Goal: Information Seeking & Learning: Learn about a topic

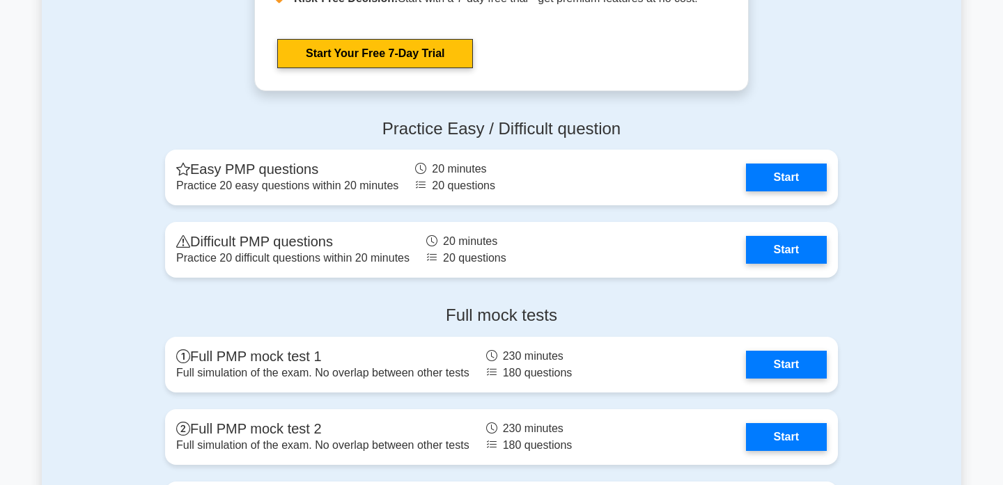
scroll to position [3773, 0]
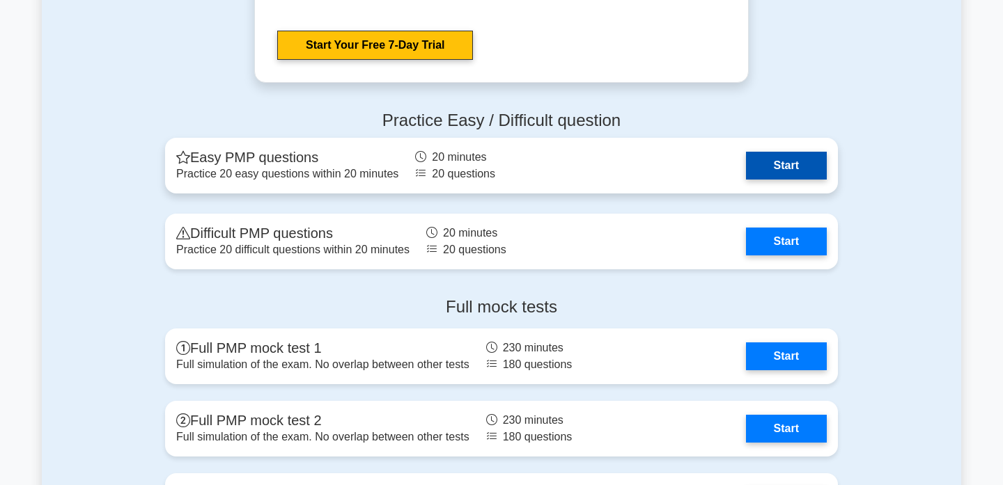
click at [746, 157] on link "Start" at bounding box center [786, 166] width 81 height 28
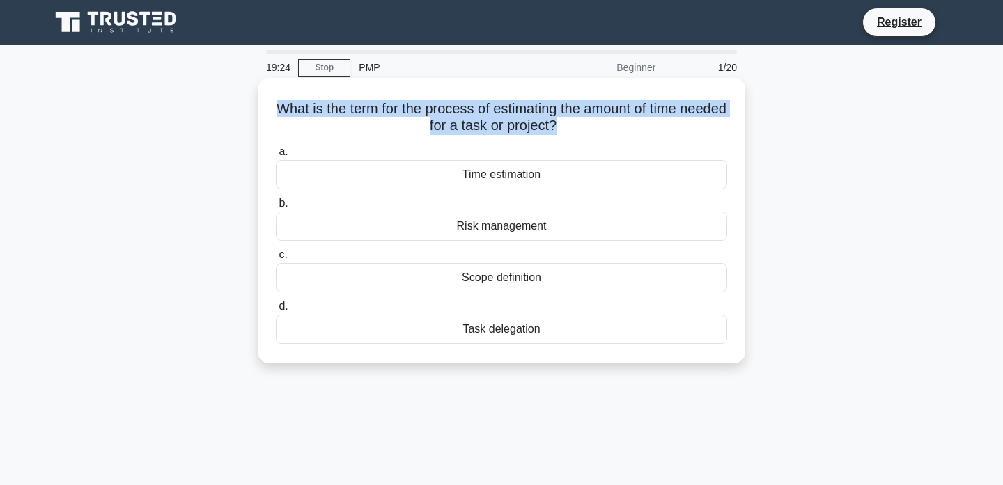
drag, startPoint x: 581, startPoint y: 123, endPoint x: 287, endPoint y: 104, distance: 295.1
click at [288, 106] on h5 "What is the term for the process of estimating the amount of time needed for a …" at bounding box center [501, 117] width 454 height 35
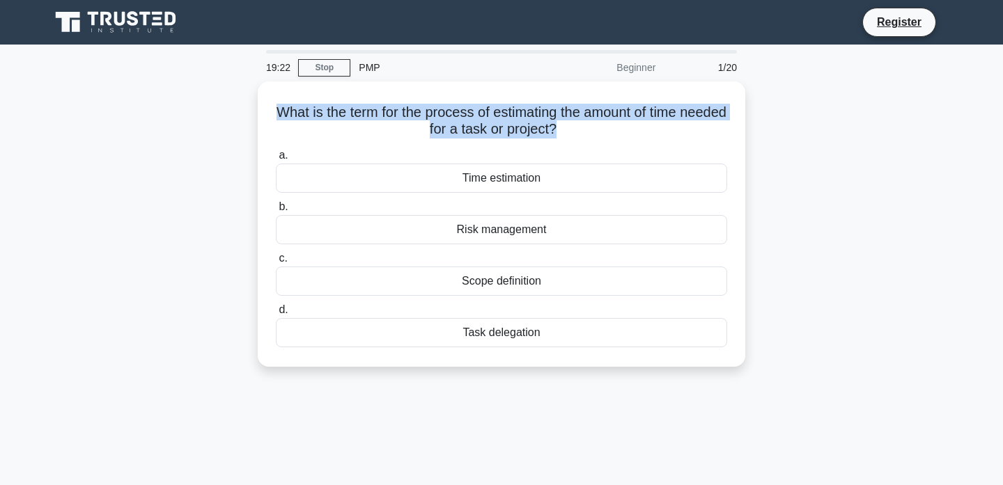
click at [279, 81] on div at bounding box center [279, 81] width 0 height 0
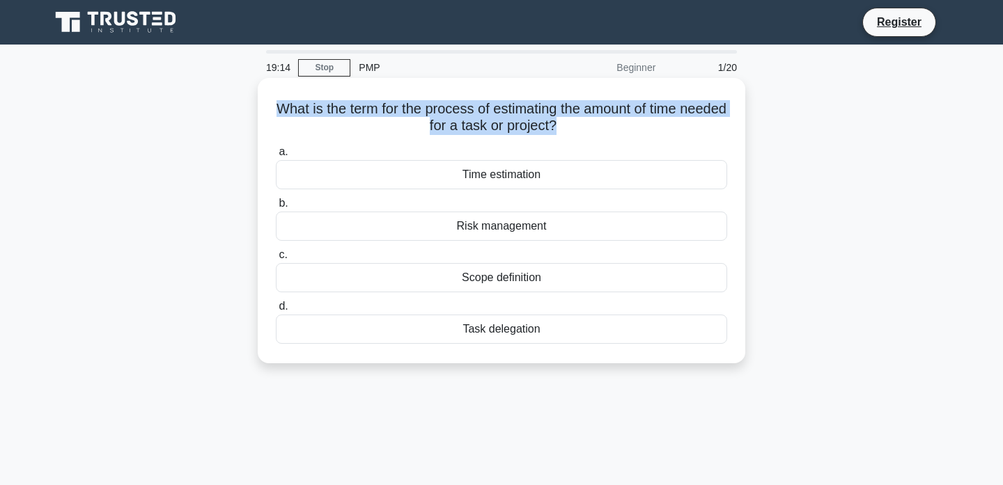
click at [493, 120] on h5 "What is the term for the process of estimating the amount of time needed for a …" at bounding box center [501, 117] width 454 height 35
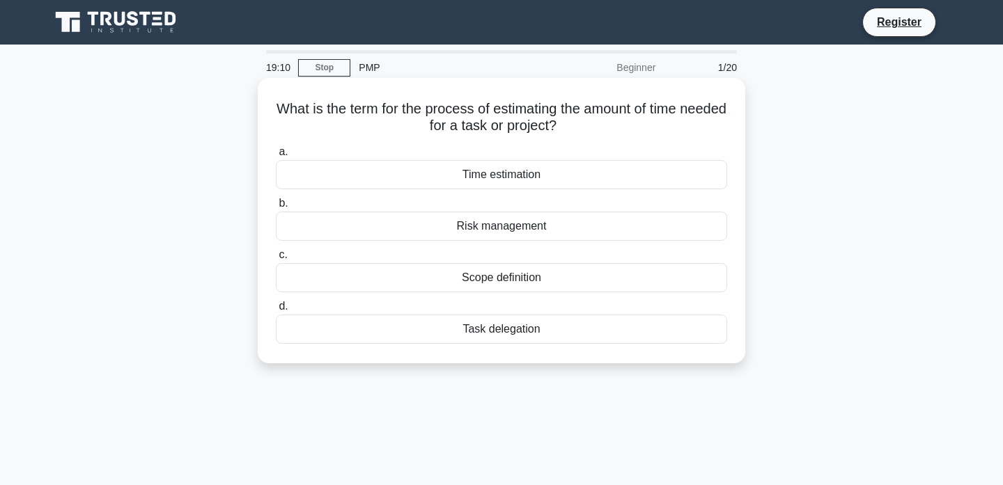
click at [481, 184] on div "Time estimation" at bounding box center [501, 174] width 451 height 29
click at [276, 157] on input "a. Time estimation" at bounding box center [276, 152] width 0 height 9
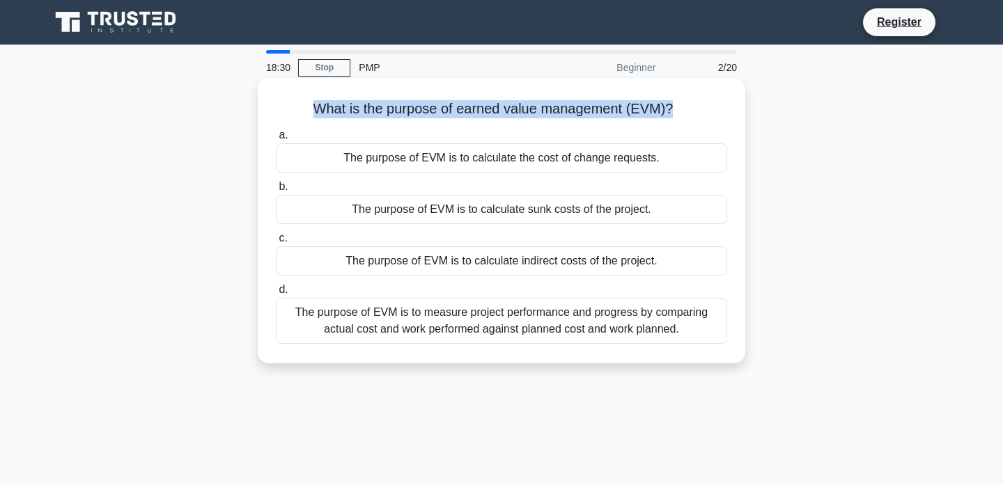
drag, startPoint x: 668, startPoint y: 104, endPoint x: 288, endPoint y: 98, distance: 379.6
click at [289, 98] on div "What is the purpose of earned value management (EVM)? .spinner_0XTQ{transform-o…" at bounding box center [501, 221] width 476 height 274
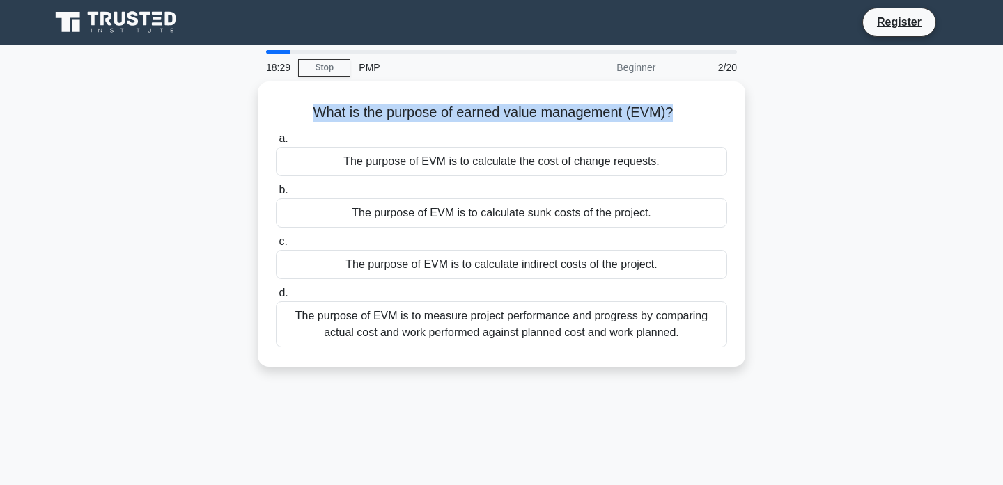
click at [280, 81] on div at bounding box center [280, 81] width 0 height 0
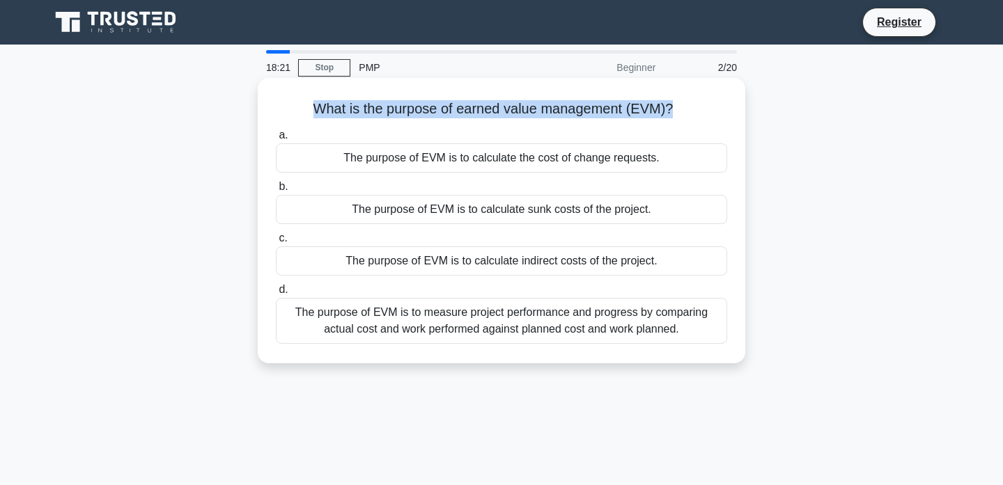
click at [338, 106] on h5 "What is the purpose of earned value management (EVM)? .spinner_0XTQ{transform-o…" at bounding box center [501, 109] width 454 height 18
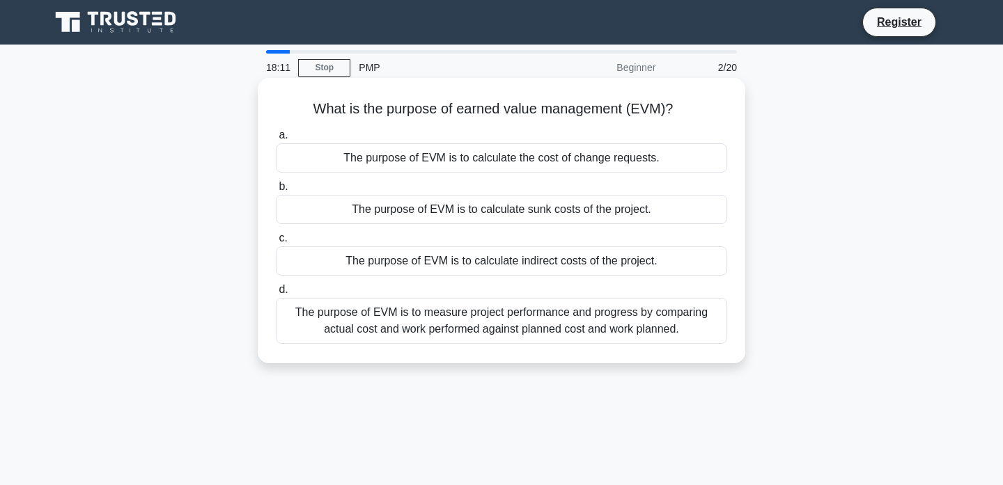
click at [439, 264] on div "The purpose of EVM is to calculate indirect costs of the project." at bounding box center [501, 261] width 451 height 29
click at [276, 243] on input "c. The purpose of EVM is to calculate indirect costs of the project." at bounding box center [276, 238] width 0 height 9
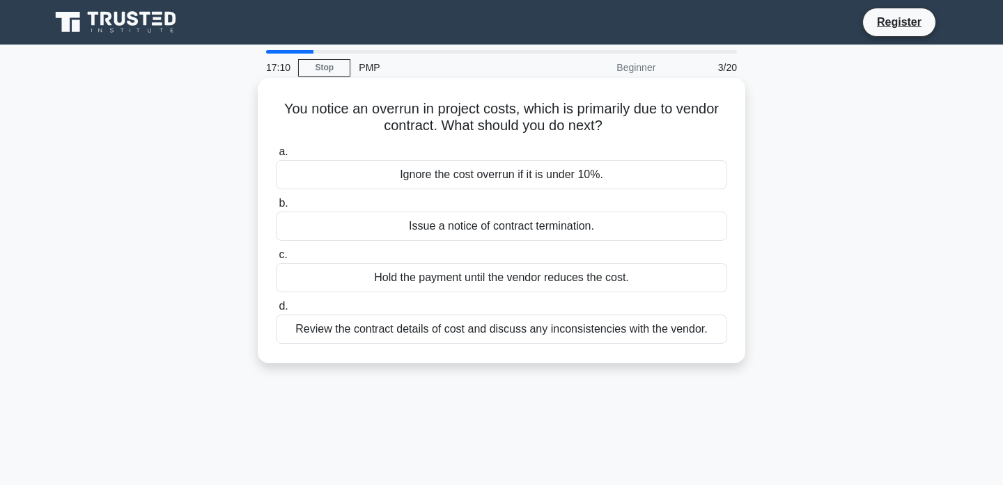
drag, startPoint x: 283, startPoint y: 110, endPoint x: 604, endPoint y: 128, distance: 322.2
click at [604, 128] on h5 "You notice an overrun in project costs, which is primarily due to vendor contra…" at bounding box center [501, 117] width 454 height 35
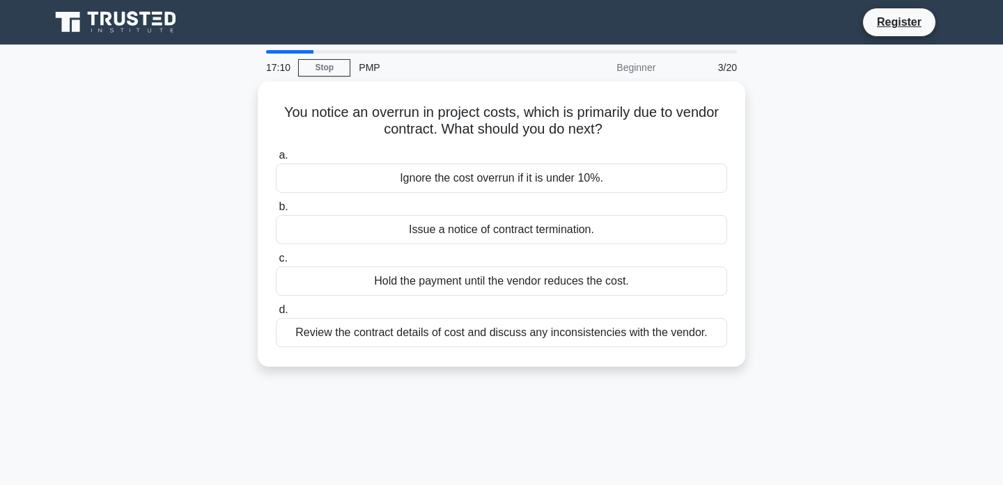
click at [595, 134] on div at bounding box center [595, 134] width 0 height 0
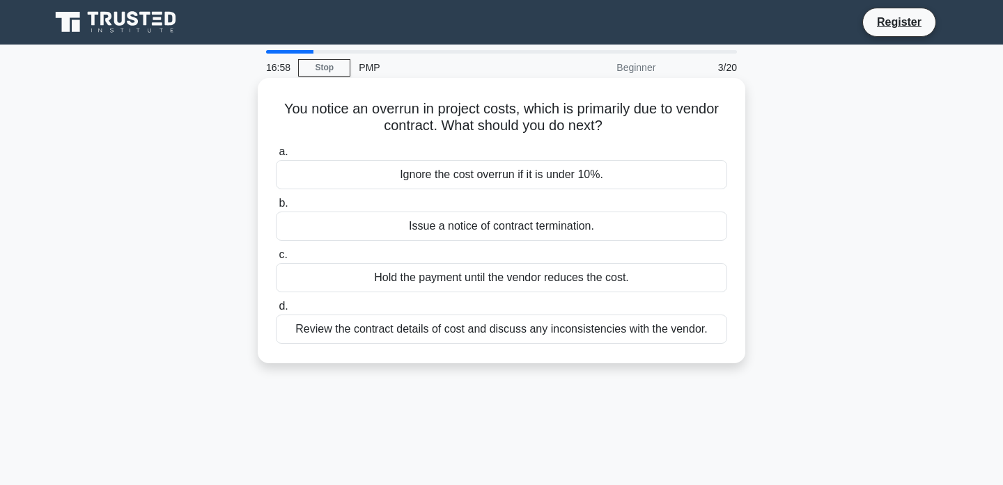
click at [574, 114] on h5 "You notice an overrun in project costs, which is primarily due to vendor contra…" at bounding box center [501, 117] width 454 height 35
click at [467, 336] on div "Review the contract details of cost and discuss any inconsistencies with the ve…" at bounding box center [501, 329] width 451 height 29
click at [276, 311] on input "d. Review the contract details of cost and discuss any inconsistencies with the…" at bounding box center [276, 306] width 0 height 9
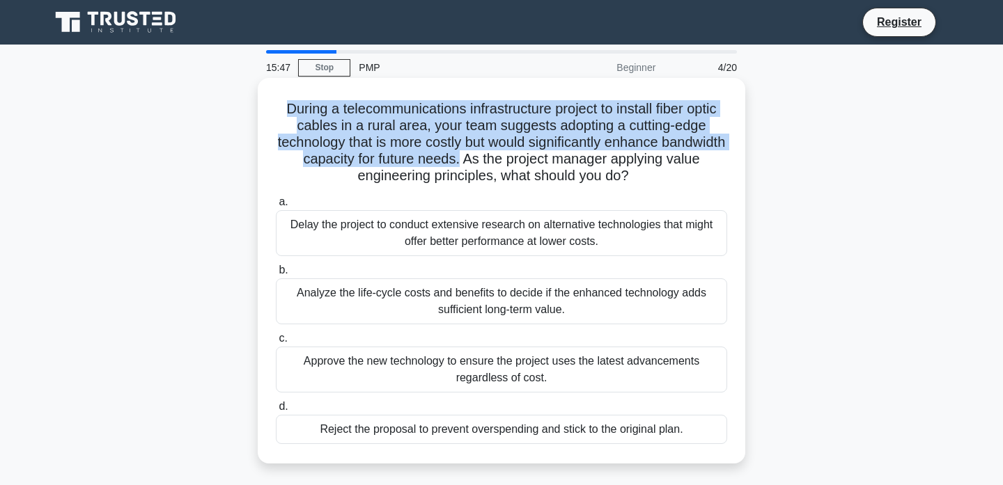
drag, startPoint x: 285, startPoint y: 110, endPoint x: 458, endPoint y: 162, distance: 180.2
click at [458, 162] on h5 "During a telecommunications infrastructure project to install fiber optic cable…" at bounding box center [501, 142] width 454 height 85
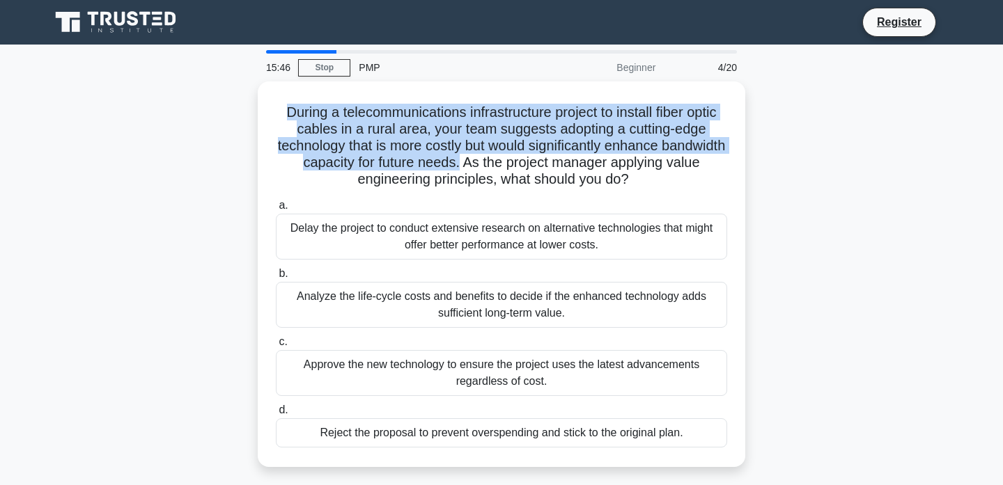
click at [459, 167] on div at bounding box center [459, 167] width 0 height 0
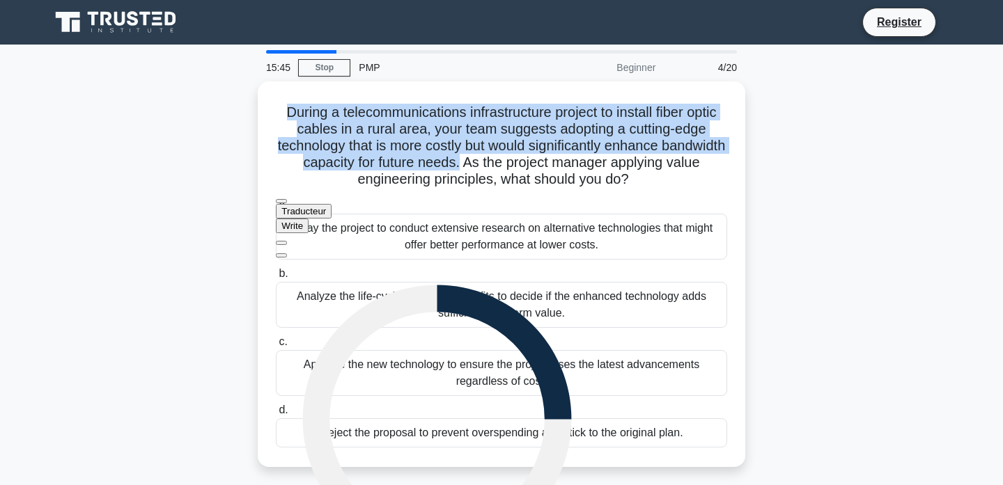
click at [331, 204] on button "Traducteur" at bounding box center [304, 211] width 56 height 15
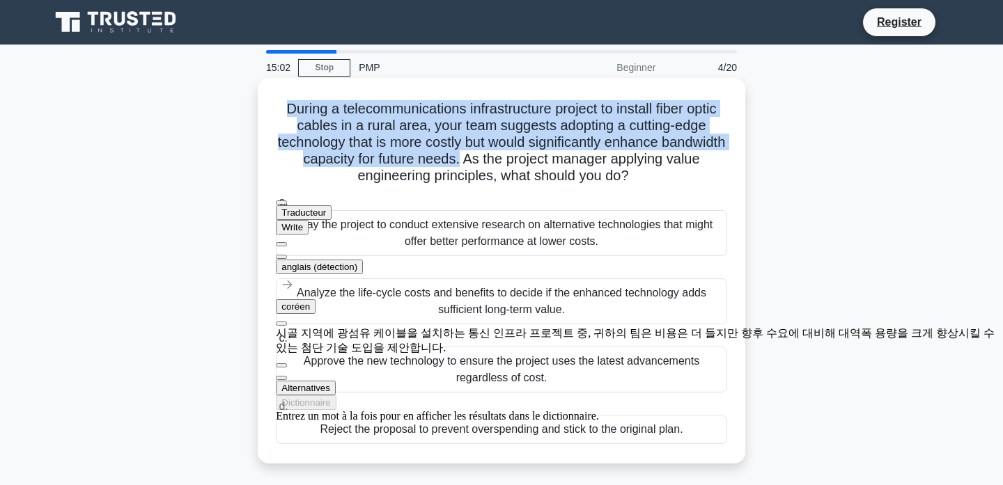
click at [445, 148] on h5 "During a telecommunications infrastructure project to install fiber optic cable…" at bounding box center [501, 142] width 454 height 85
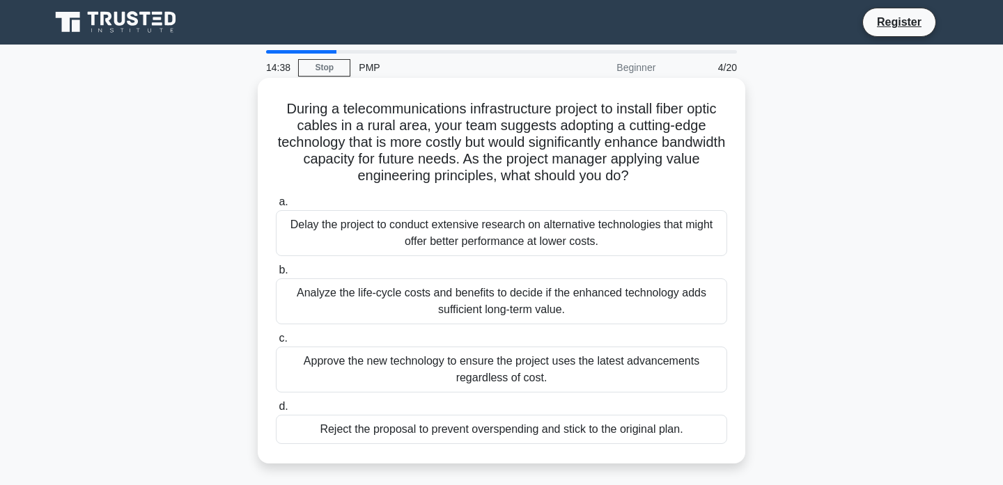
drag, startPoint x: 302, startPoint y: 365, endPoint x: 559, endPoint y: 378, distance: 257.3
click at [559, 378] on div "Approve the new technology to ensure the project uses the latest advancements r…" at bounding box center [501, 370] width 451 height 46
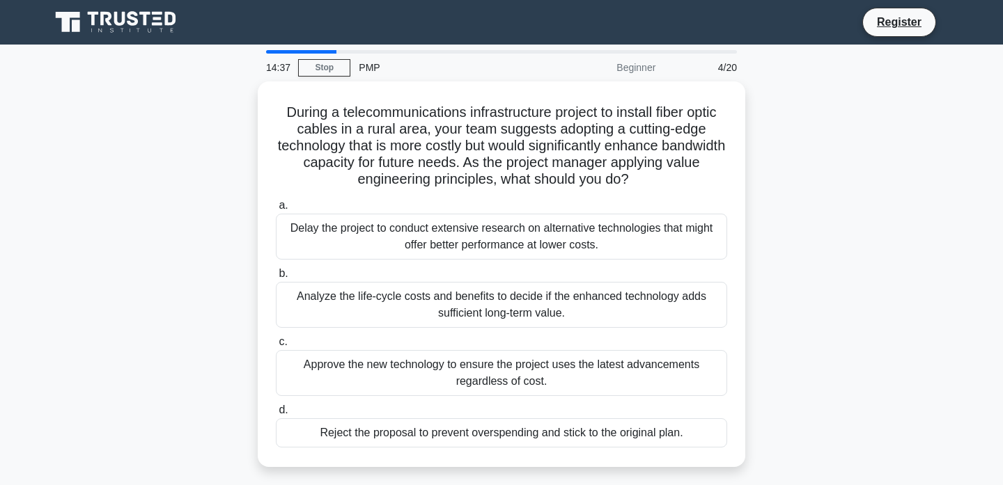
click at [550, 386] on div at bounding box center [550, 386] width 0 height 0
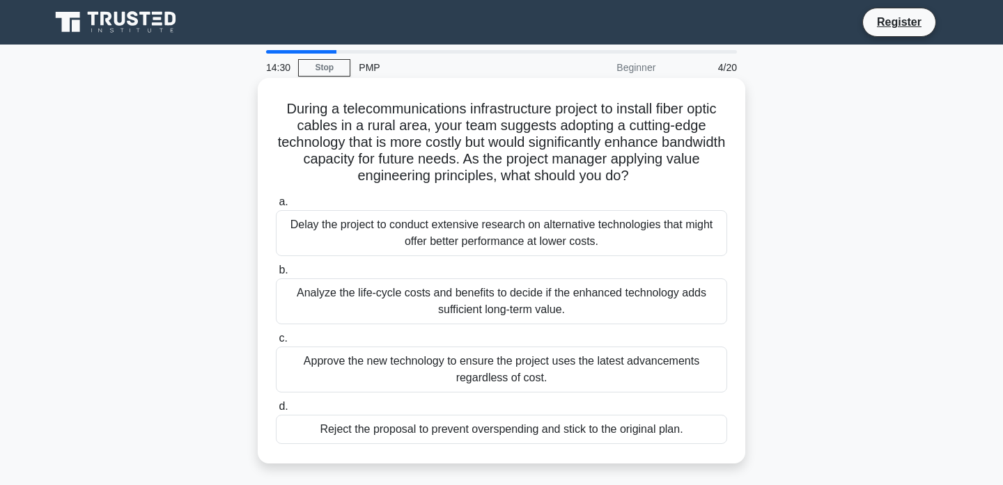
click at [267, 284] on div "During a telecommunications infrastructure project to install fiber optic cable…" at bounding box center [501, 271] width 476 height 375
drag, startPoint x: 297, startPoint y: 294, endPoint x: 582, endPoint y: 313, distance: 285.5
click at [582, 313] on div "Analyze the life-cycle costs and benefits to decide if the enhanced technology …" at bounding box center [501, 302] width 451 height 46
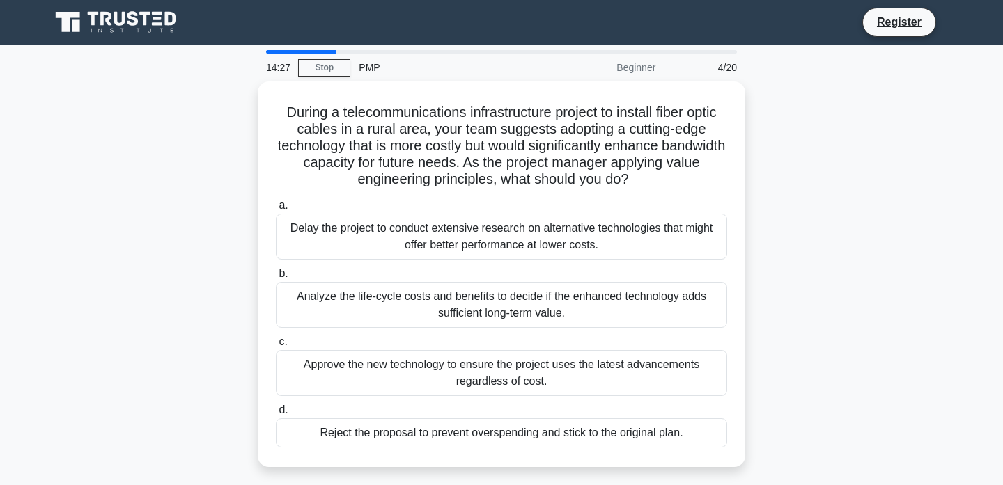
click at [573, 318] on div at bounding box center [573, 318] width 0 height 0
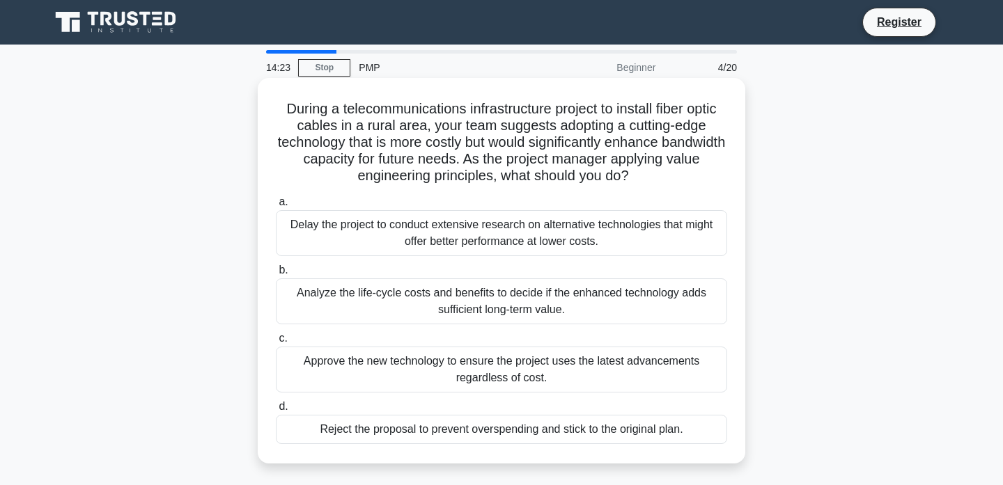
click at [612, 316] on div "Analyze the life-cycle costs and benefits to decide if the enhanced technology …" at bounding box center [501, 302] width 451 height 46
click at [276, 275] on input "b. Analyze the life-cycle costs and benefits to decide if the enhanced technolo…" at bounding box center [276, 270] width 0 height 9
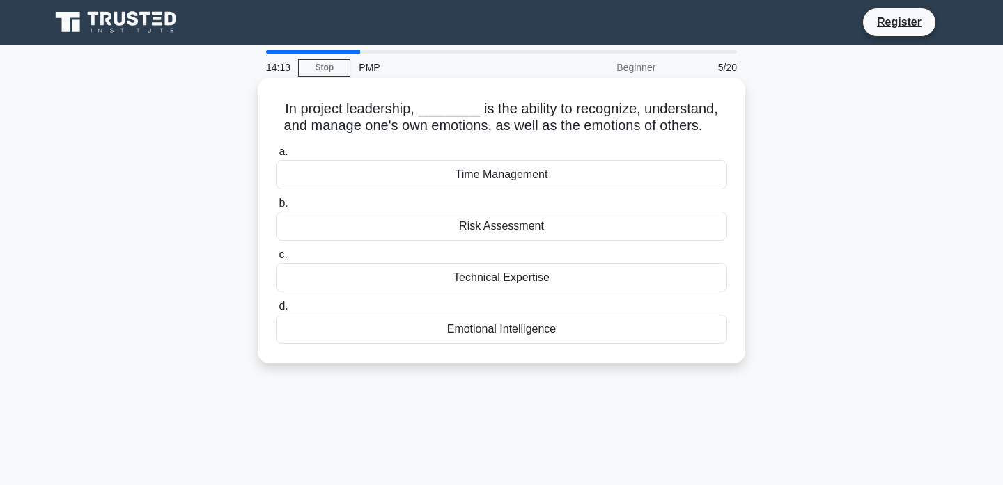
click at [557, 329] on div "Emotional Intelligence" at bounding box center [501, 329] width 451 height 29
click at [276, 311] on input "d. Emotional Intelligence" at bounding box center [276, 306] width 0 height 9
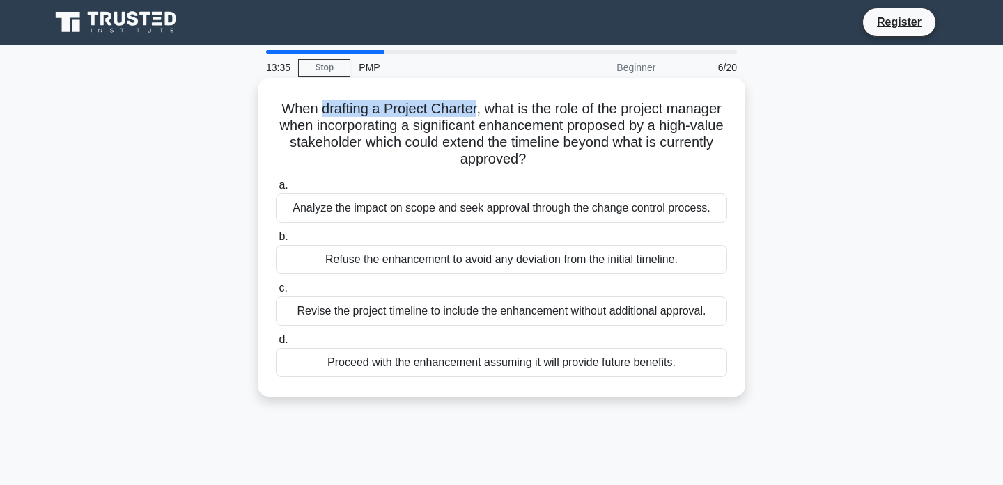
drag, startPoint x: 318, startPoint y: 107, endPoint x: 475, endPoint y: 106, distance: 157.4
click at [475, 106] on h5 "When drafting a Project Charter, what is the role of the project manager when i…" at bounding box center [501, 134] width 454 height 68
click at [478, 104] on h5 "When drafting a Project Charter, what is the role of the project manager when i…" at bounding box center [501, 134] width 454 height 68
drag, startPoint x: 283, startPoint y: 107, endPoint x: 479, endPoint y: 108, distance: 196.4
click at [479, 108] on h5 "When drafting a Project Charter, what is the role of the project manager when i…" at bounding box center [501, 134] width 454 height 68
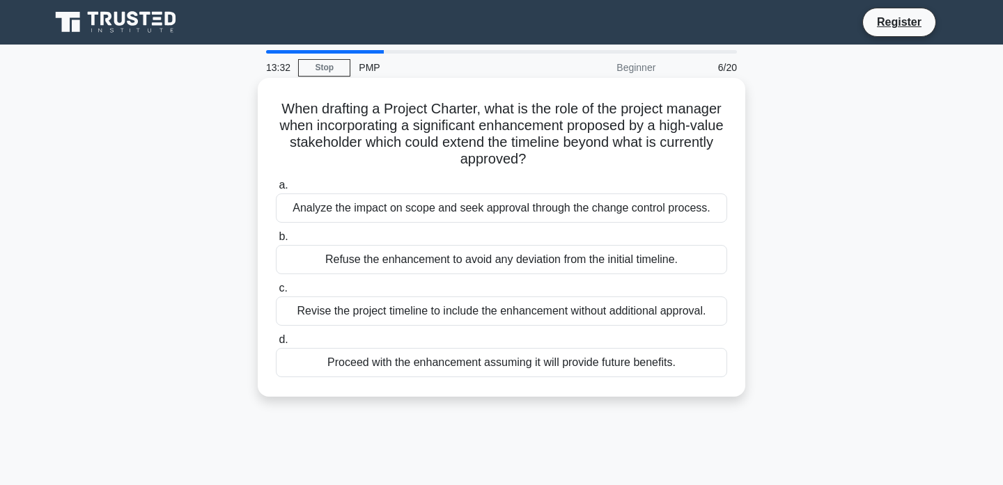
click at [481, 101] on h5 "When drafting a Project Charter, what is the role of the project manager when i…" at bounding box center [501, 134] width 454 height 68
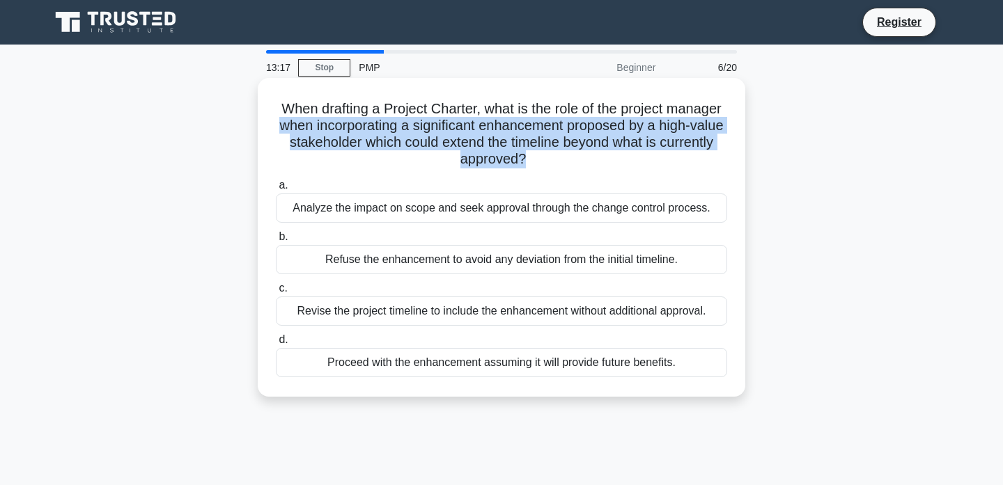
drag, startPoint x: 279, startPoint y: 123, endPoint x: 524, endPoint y: 162, distance: 248.2
click at [524, 162] on h5 "When drafting a Project Charter, what is the role of the project manager when i…" at bounding box center [501, 134] width 454 height 68
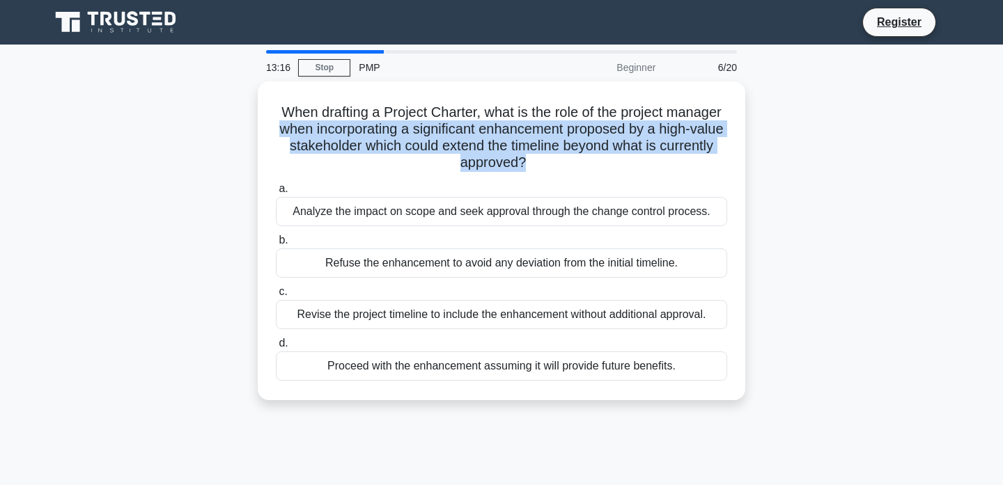
click at [522, 167] on div at bounding box center [522, 167] width 0 height 0
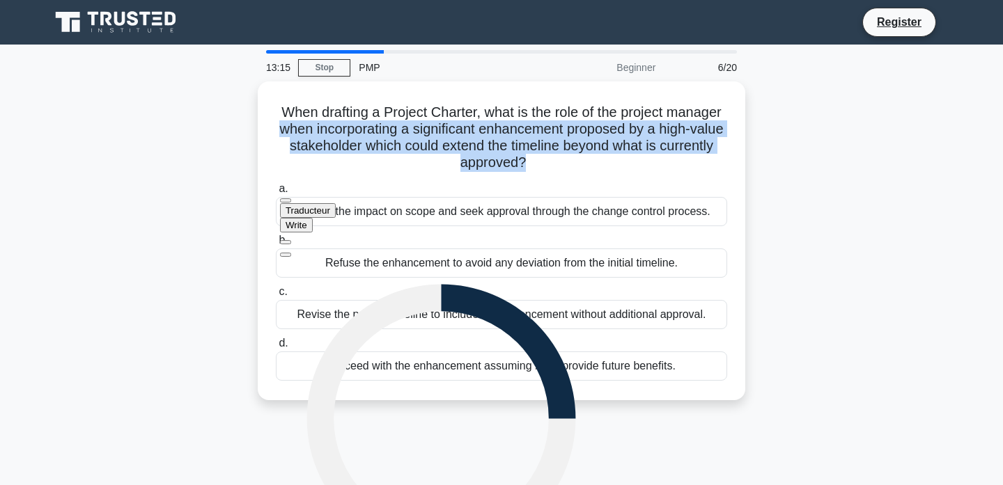
click at [330, 212] on span "Traducteur" at bounding box center [308, 210] width 45 height 10
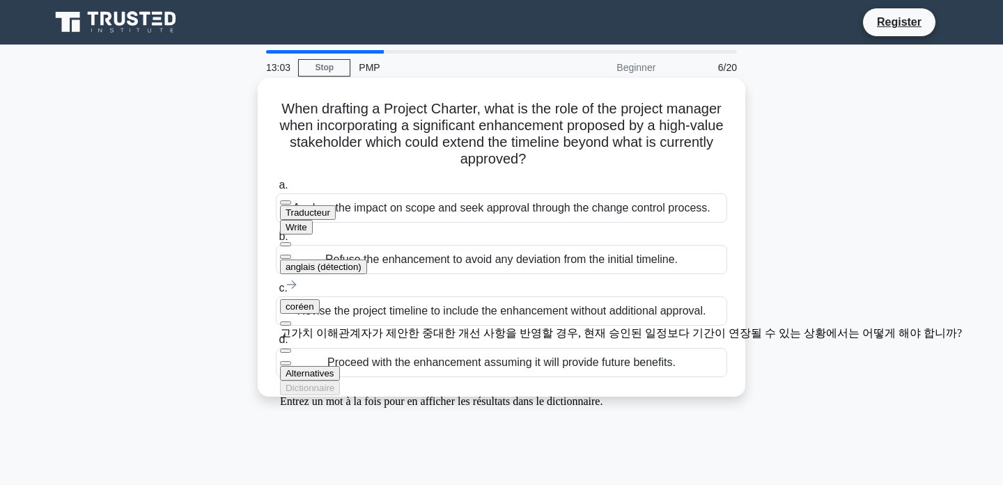
click at [578, 163] on h5 "When drafting a Project Charter, what is the role of the project manager when i…" at bounding box center [501, 134] width 454 height 68
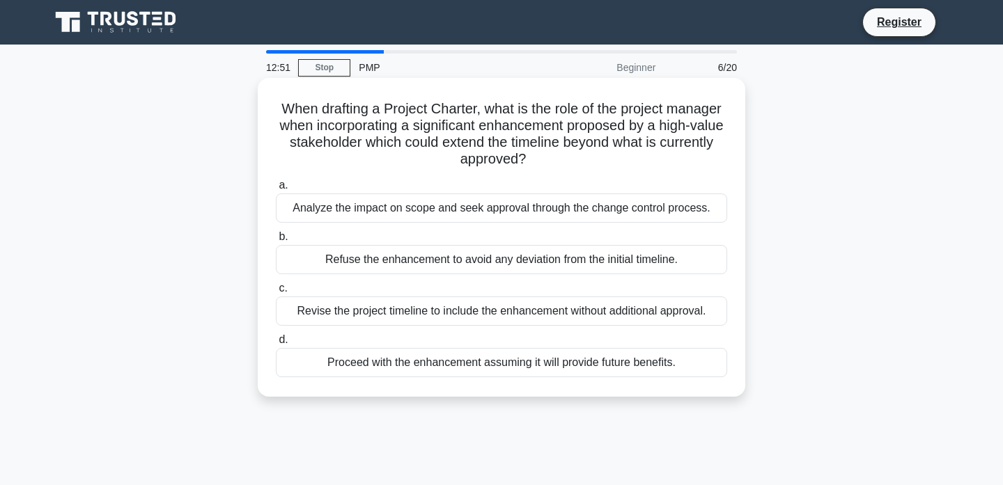
drag, startPoint x: 318, startPoint y: 366, endPoint x: 680, endPoint y: 361, distance: 362.8
click at [680, 361] on div "Proceed with the enhancement assuming it will provide future benefits." at bounding box center [501, 362] width 451 height 29
drag, startPoint x: 287, startPoint y: 308, endPoint x: 710, endPoint y: 319, distance: 422.8
click at [710, 319] on div "Revise the project timeline to include the enhancement without additional appro…" at bounding box center [501, 311] width 451 height 29
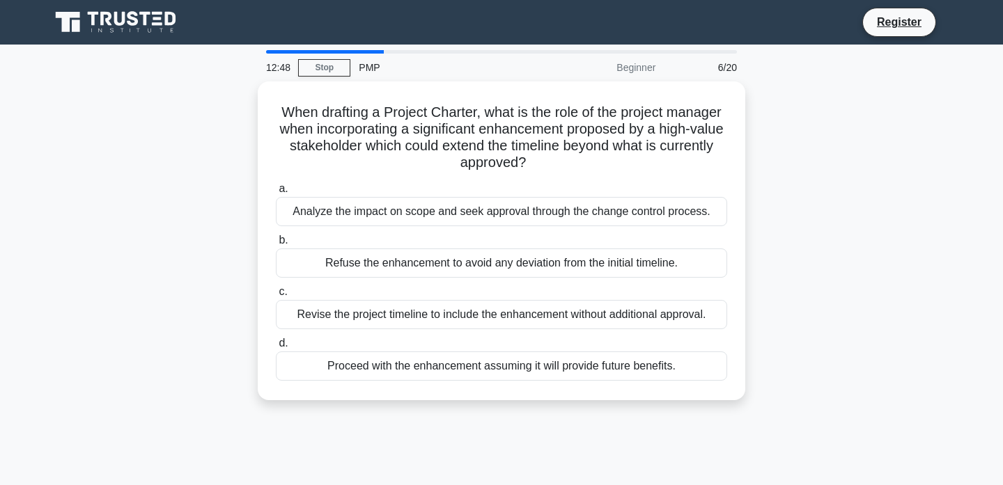
click at [701, 320] on div at bounding box center [701, 320] width 0 height 0
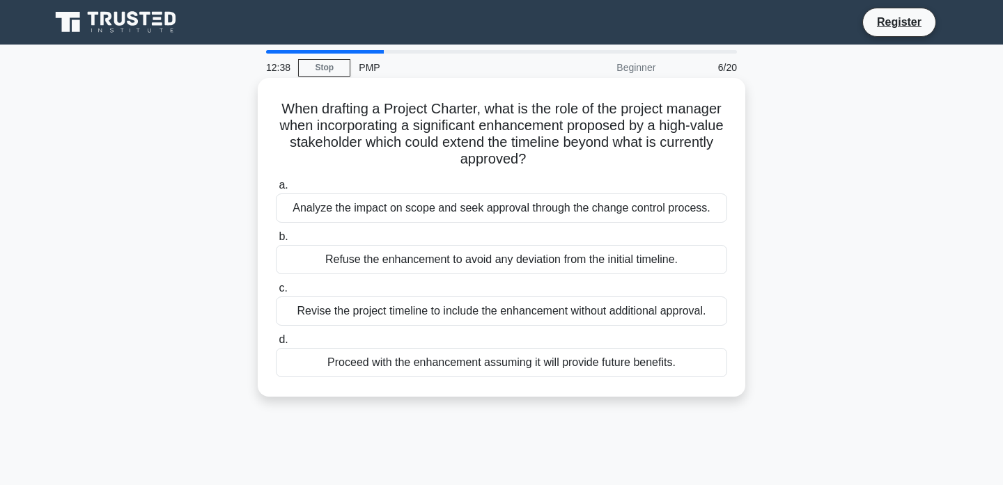
click at [710, 321] on div "Revise the project timeline to include the enhancement without additional appro…" at bounding box center [501, 311] width 451 height 29
click at [276, 293] on input "c. Revise the project timeline to include the enhancement without additional ap…" at bounding box center [276, 288] width 0 height 9
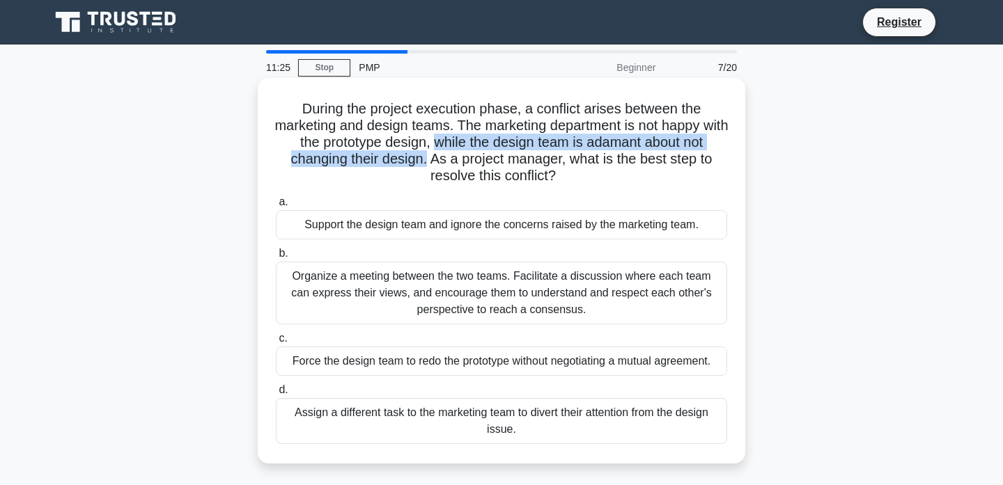
drag, startPoint x: 448, startPoint y: 139, endPoint x: 427, endPoint y: 155, distance: 26.9
click at [427, 155] on h5 "During the project execution phase, a conflict arises between the marketing and…" at bounding box center [501, 142] width 454 height 85
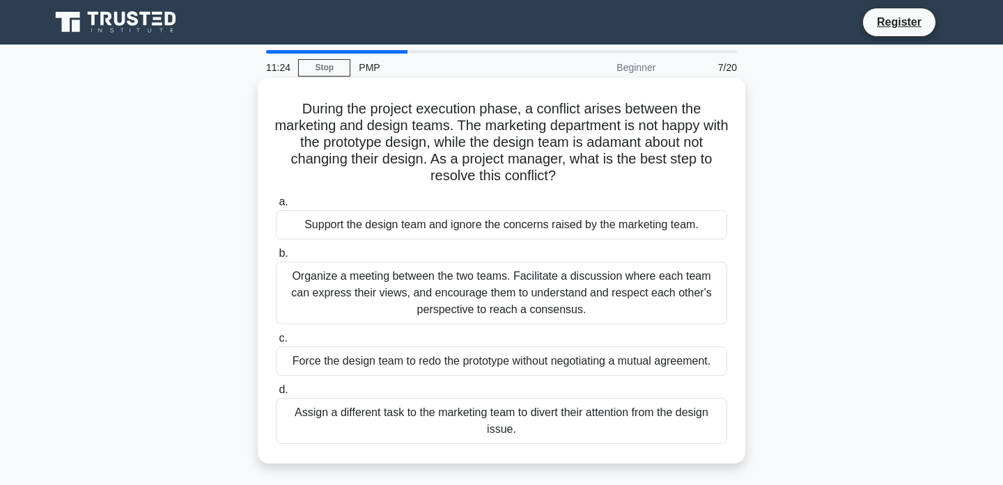
click at [476, 134] on h5 "During the project execution phase, a conflict arises between the marketing and…" at bounding box center [501, 142] width 454 height 85
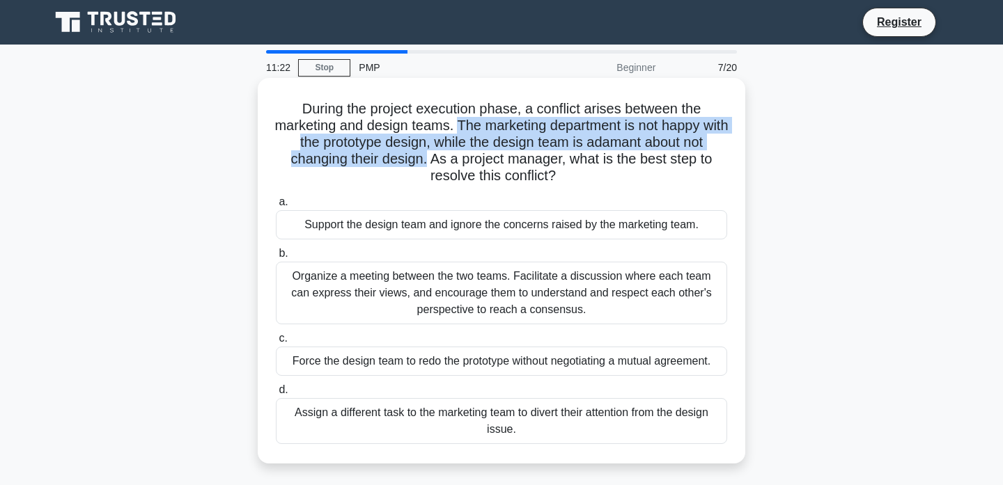
drag, startPoint x: 471, startPoint y: 124, endPoint x: 425, endPoint y: 157, distance: 56.3
click at [425, 157] on h5 "During the project execution phase, a conflict arises between the marketing and…" at bounding box center [501, 142] width 454 height 85
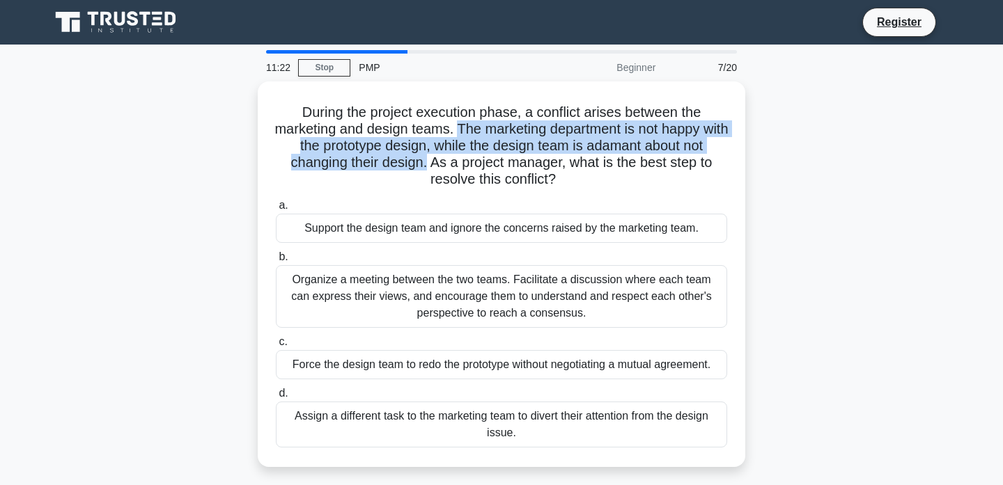
click at [416, 168] on div at bounding box center [416, 168] width 0 height 0
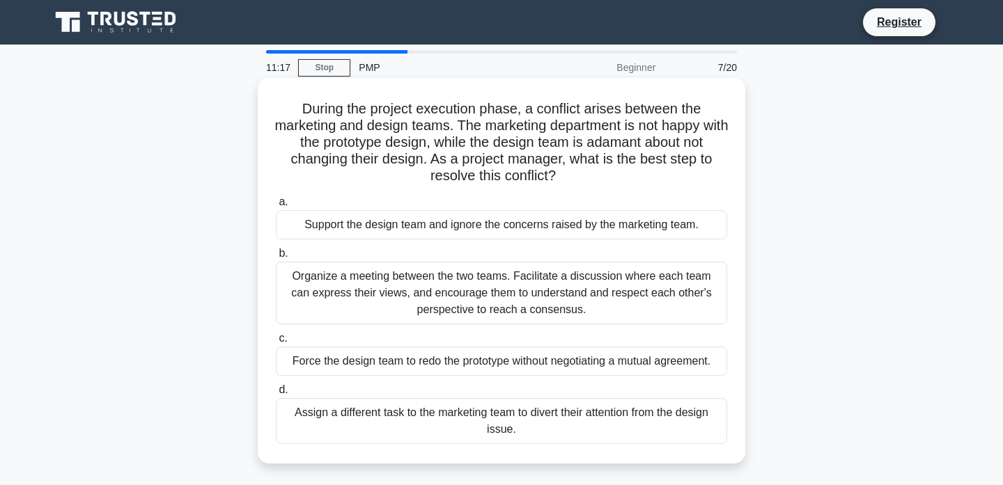
click at [419, 147] on h5 "During the project execution phase, a conflict arises between the marketing and…" at bounding box center [501, 142] width 454 height 85
click at [400, 301] on div "Organize a meeting between the two teams. Facilitate a discussion where each te…" at bounding box center [501, 293] width 451 height 63
click at [276, 258] on input "b. Organize a meeting between the two teams. Facilitate a discussion where each…" at bounding box center [276, 253] width 0 height 9
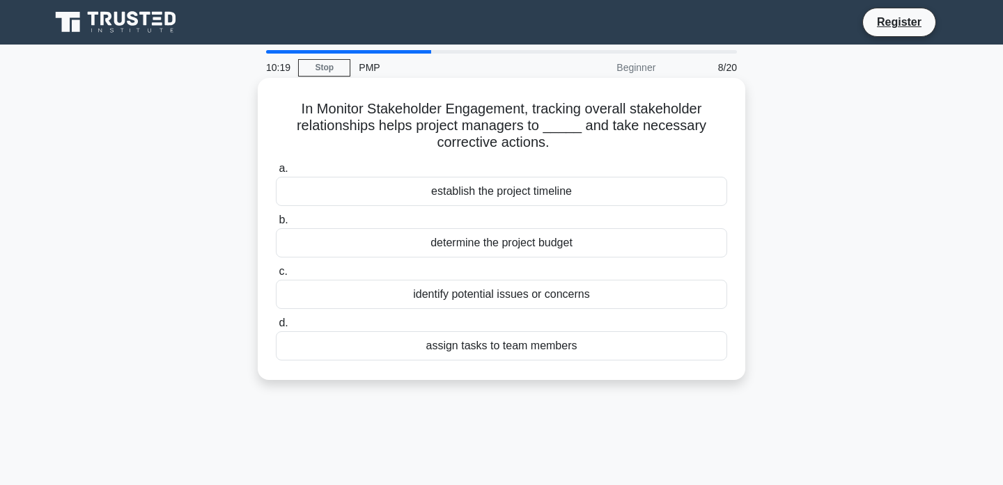
drag, startPoint x: 300, startPoint y: 111, endPoint x: 552, endPoint y: 150, distance: 254.3
click at [552, 150] on h5 "In Monitor Stakeholder Engagement, tracking overall stakeholder relationships h…" at bounding box center [501, 126] width 454 height 52
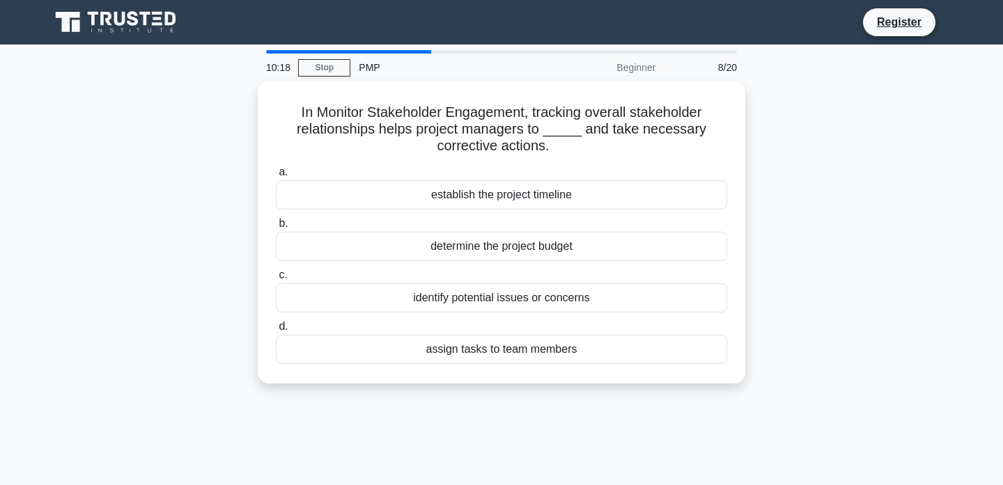
click at [542, 151] on div at bounding box center [542, 151] width 0 height 0
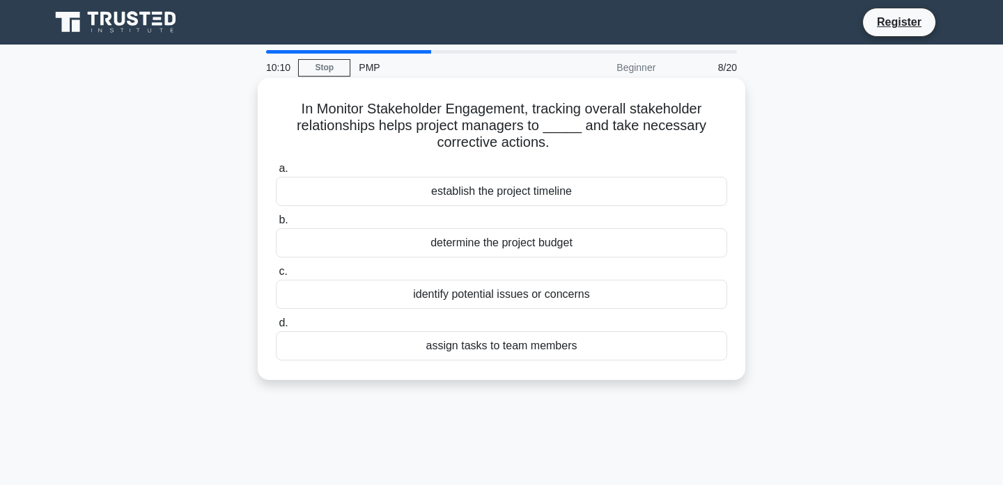
click at [524, 130] on h5 "In Monitor Stakeholder Engagement, tracking overall stakeholder relationships h…" at bounding box center [501, 126] width 454 height 52
drag, startPoint x: 302, startPoint y: 107, endPoint x: 549, endPoint y: 141, distance: 249.5
click at [549, 141] on h5 "In Monitor Stakeholder Engagement, tracking overall stakeholder relationships h…" at bounding box center [501, 126] width 454 height 52
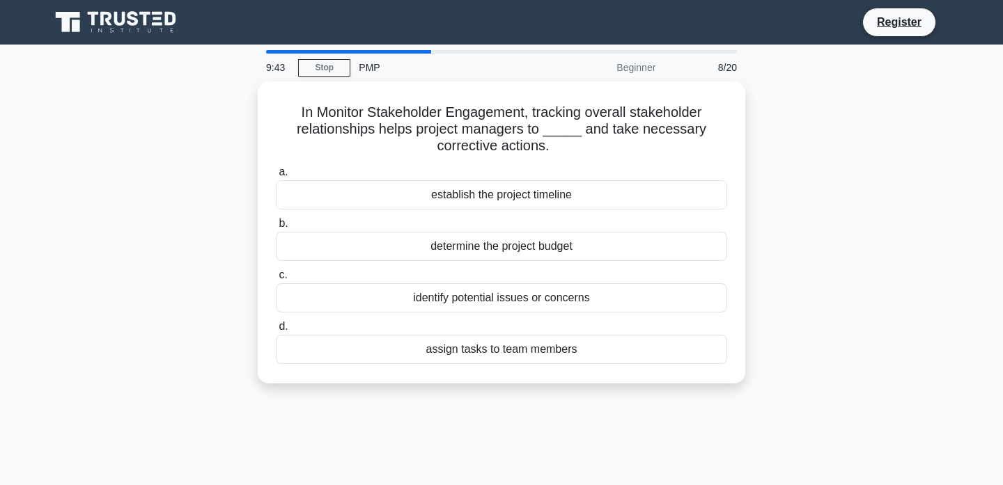
click at [540, 151] on div at bounding box center [540, 151] width 0 height 0
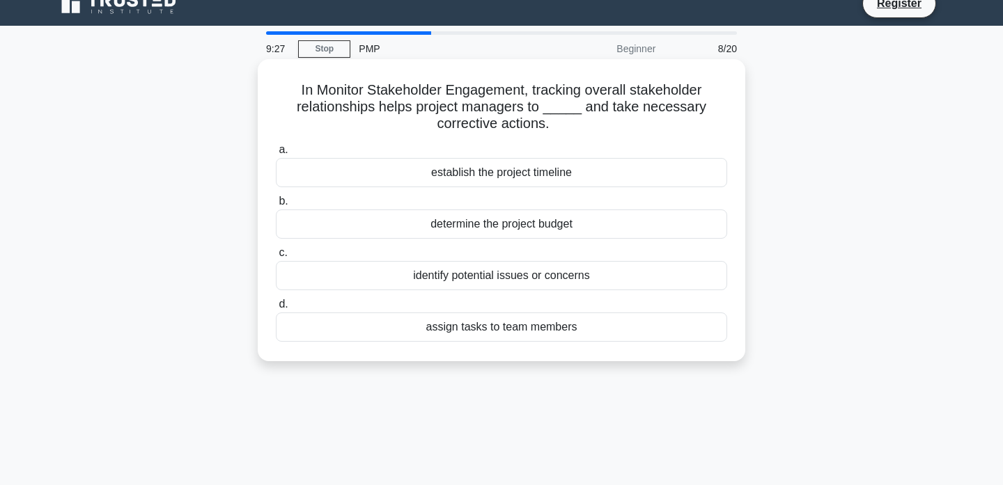
click at [535, 106] on h5 "In Monitor Stakeholder Engagement, tracking overall stakeholder relationships h…" at bounding box center [501, 107] width 454 height 52
drag, startPoint x: 404, startPoint y: 279, endPoint x: 627, endPoint y: 279, distance: 222.8
click at [627, 279] on div "identify potential issues or concerns" at bounding box center [501, 275] width 451 height 29
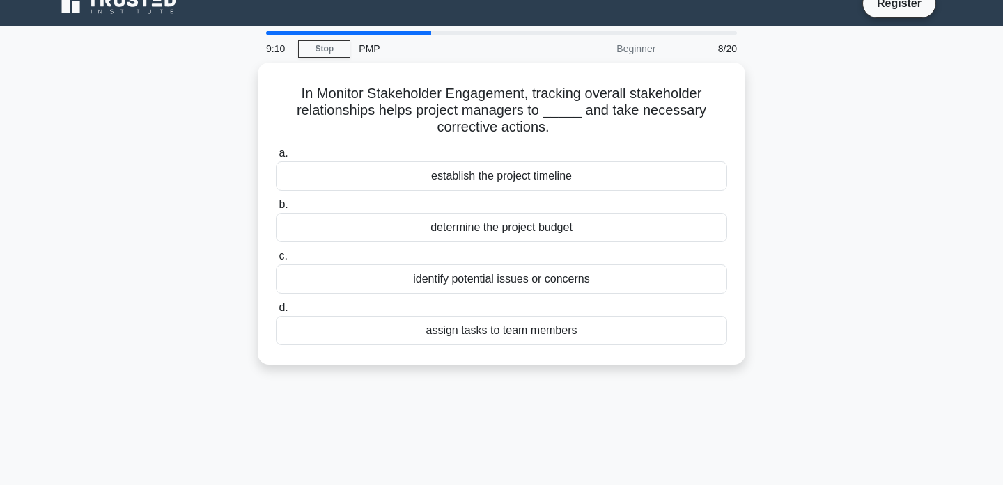
click at [618, 284] on div at bounding box center [618, 284] width 0 height 0
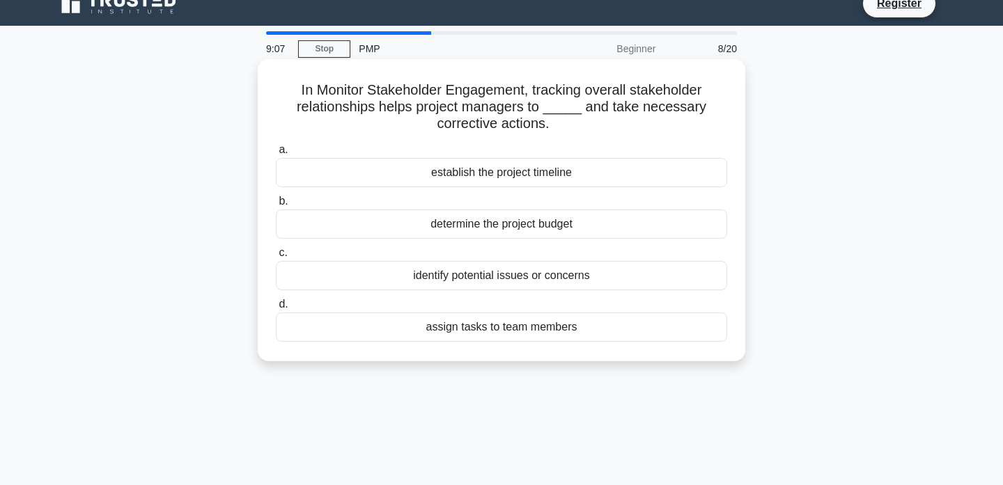
click at [444, 281] on div "identify potential issues or concerns" at bounding box center [501, 275] width 451 height 29
click at [276, 258] on input "c. identify potential issues or concerns" at bounding box center [276, 253] width 0 height 9
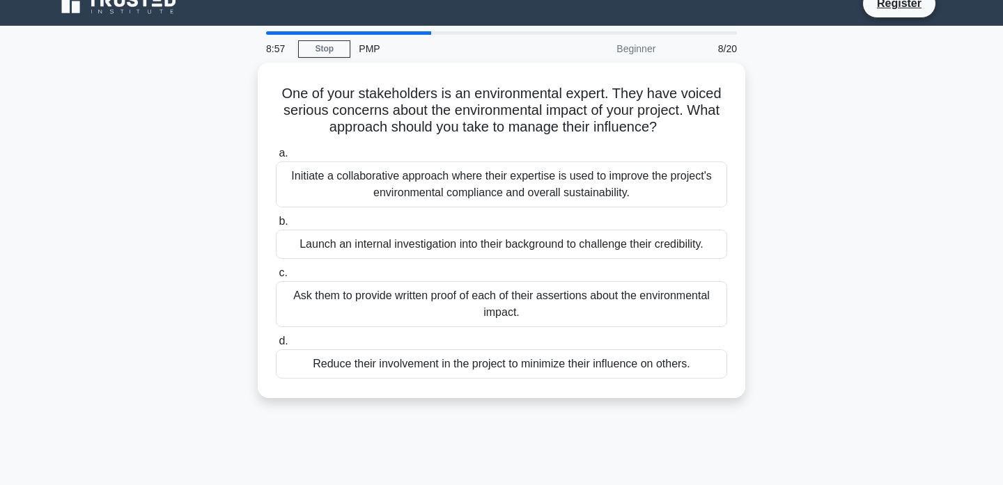
scroll to position [0, 0]
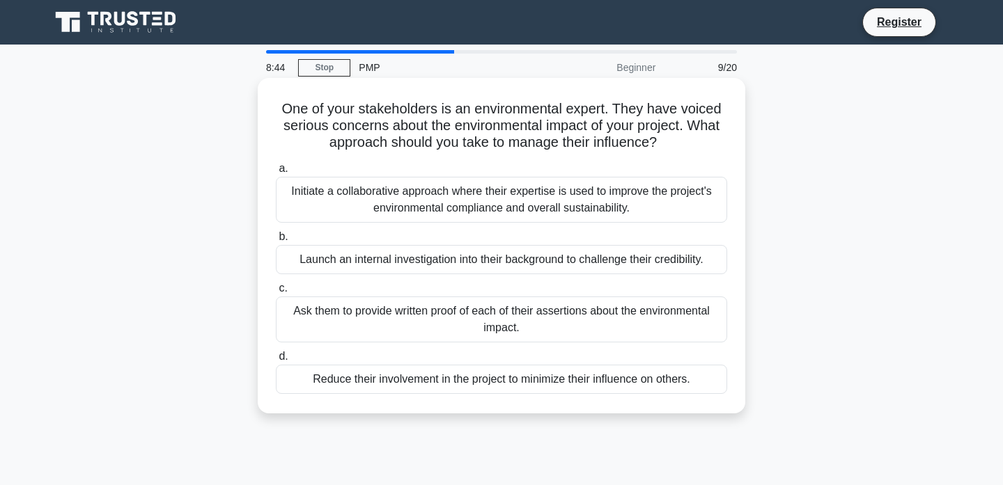
click at [396, 102] on h5 "One of your stakeholders is an environmental expert. They have voiced serious c…" at bounding box center [501, 126] width 454 height 52
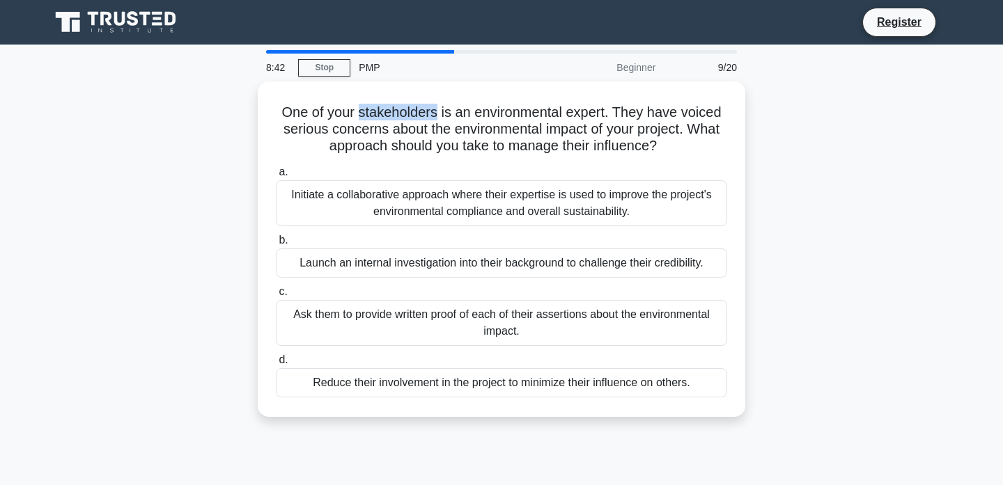
click at [387, 81] on div at bounding box center [387, 81] width 0 height 0
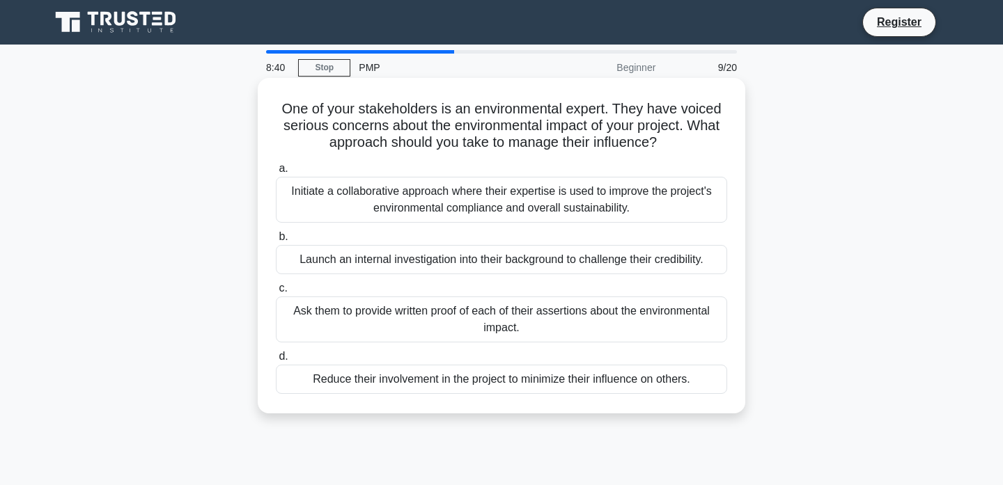
click at [467, 104] on h5 "One of your stakeholders is an environmental expert. They have voiced serious c…" at bounding box center [501, 126] width 454 height 52
drag, startPoint x: 638, startPoint y: 211, endPoint x: 288, endPoint y: 197, distance: 349.9
click at [288, 197] on div "Initiate a collaborative approach where their expertise is used to improve the …" at bounding box center [501, 200] width 451 height 46
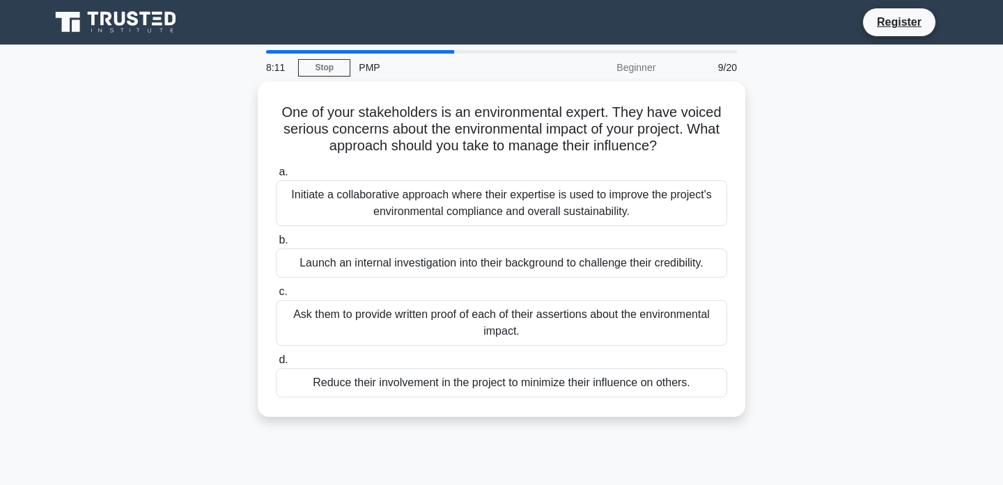
click at [279, 166] on div at bounding box center [279, 166] width 0 height 0
click at [806, 205] on div "One of your stakeholders is an environmental expert. They have voiced serious c…" at bounding box center [501, 257] width 919 height 352
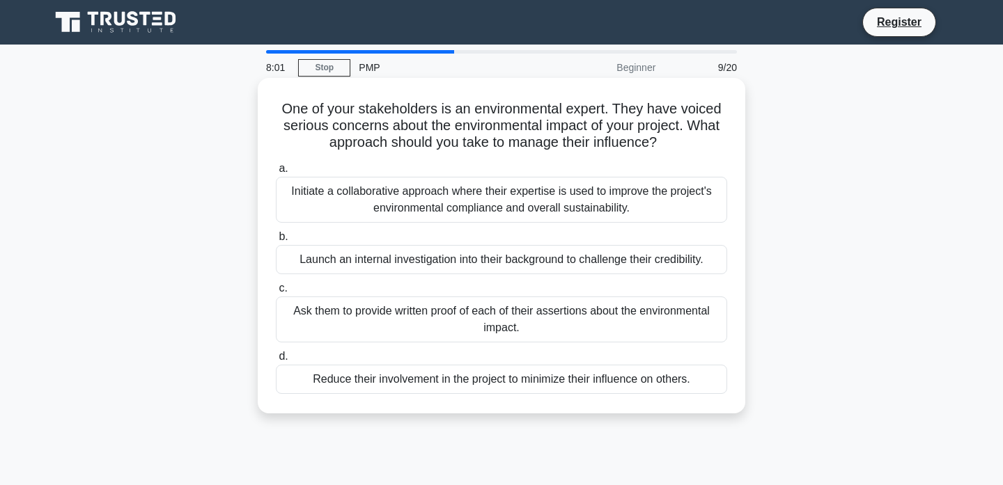
drag, startPoint x: 292, startPoint y: 263, endPoint x: 723, endPoint y: 265, distance: 430.4
click at [723, 265] on div "Launch an internal investigation into their background to challenge their credi…" at bounding box center [501, 259] width 451 height 29
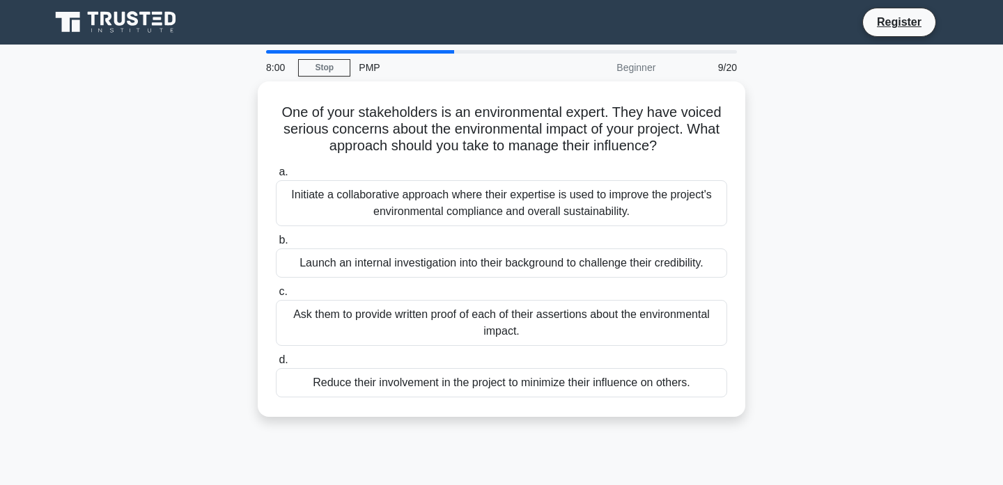
click at [714, 268] on div at bounding box center [714, 268] width 0 height 0
click at [765, 331] on div "One of your stakeholders is an environmental expert. They have voiced serious c…" at bounding box center [501, 257] width 919 height 352
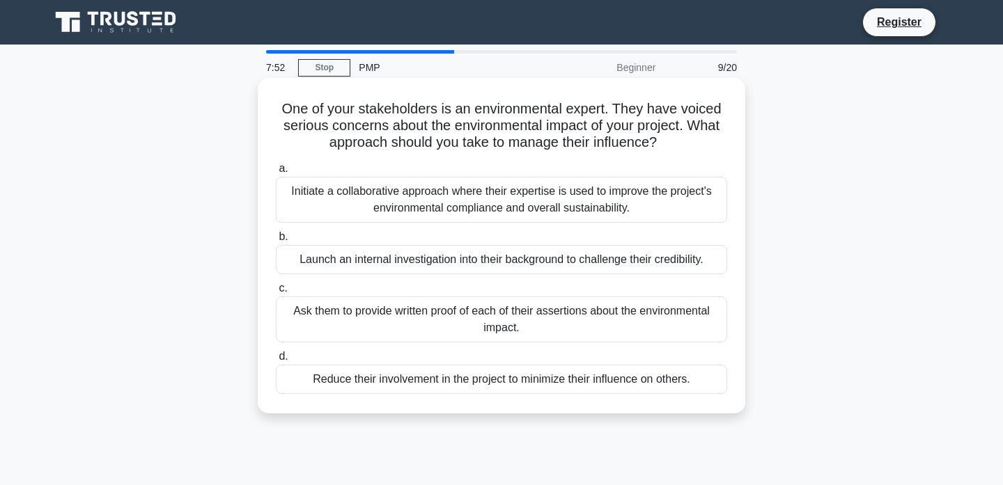
drag, startPoint x: 288, startPoint y: 309, endPoint x: 526, endPoint y: 327, distance: 238.9
click at [526, 327] on div "Ask them to provide written proof of each of their assertions about the environ…" at bounding box center [501, 320] width 451 height 46
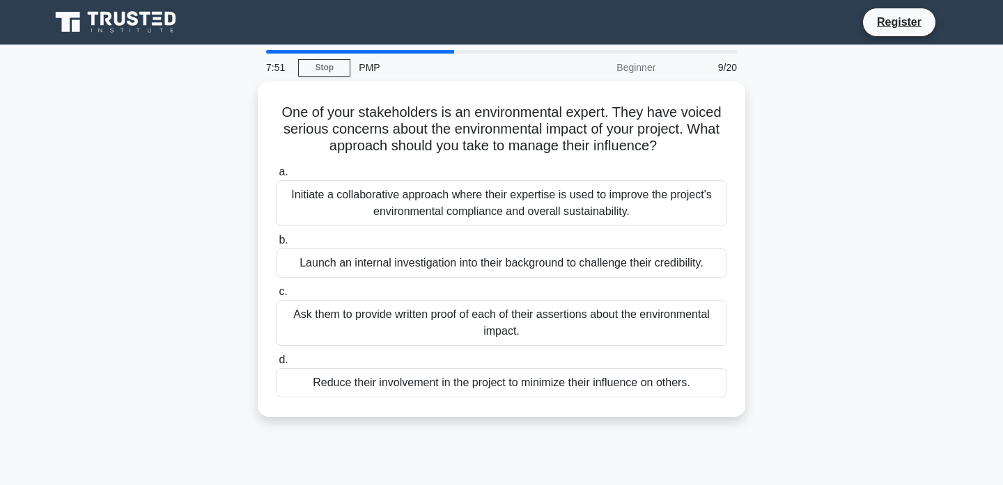
click at [517, 336] on div at bounding box center [517, 336] width 0 height 0
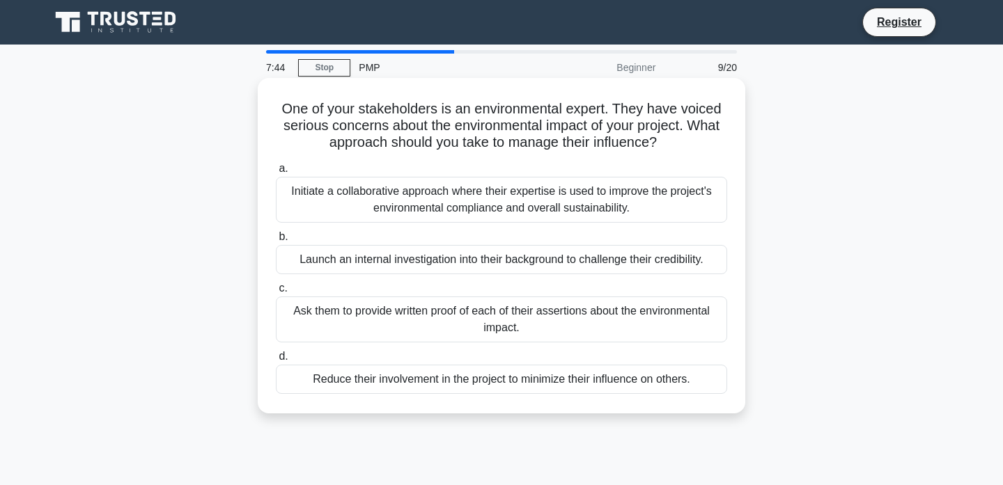
drag, startPoint x: 304, startPoint y: 379, endPoint x: 710, endPoint y: 379, distance: 406.7
click at [710, 379] on div "Reduce their involvement in the project to minimize their influence on others." at bounding box center [501, 379] width 451 height 29
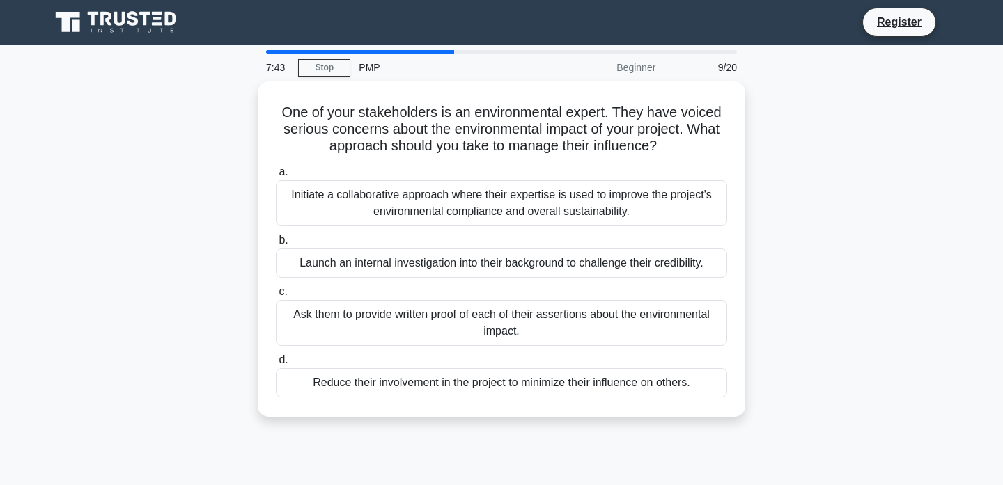
click at [701, 354] on div at bounding box center [701, 354] width 0 height 0
click at [754, 324] on div "One of your stakeholders is an environmental expert. They have voiced serious c…" at bounding box center [501, 257] width 919 height 352
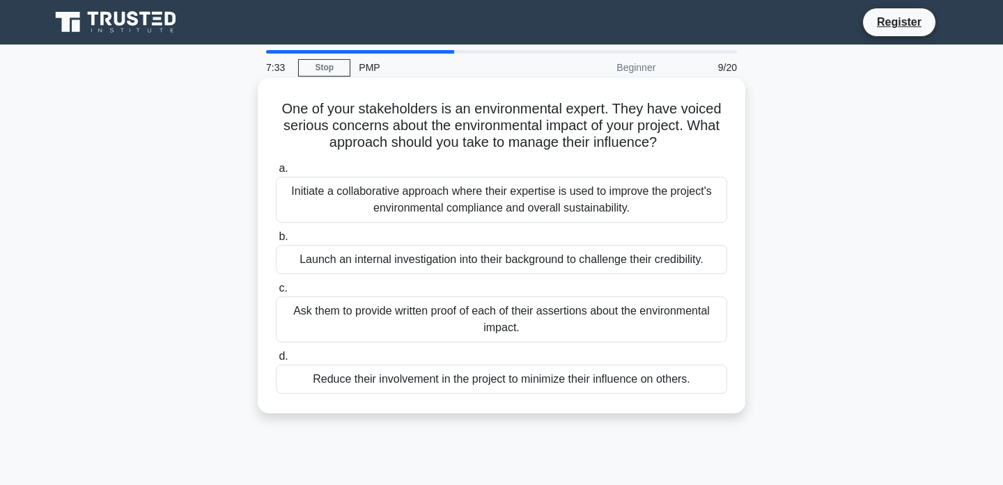
click at [685, 327] on div "Ask them to provide written proof of each of their assertions about the environ…" at bounding box center [501, 320] width 451 height 46
click at [276, 293] on input "c. Ask them to provide written proof of each of their assertions about the envi…" at bounding box center [276, 288] width 0 height 9
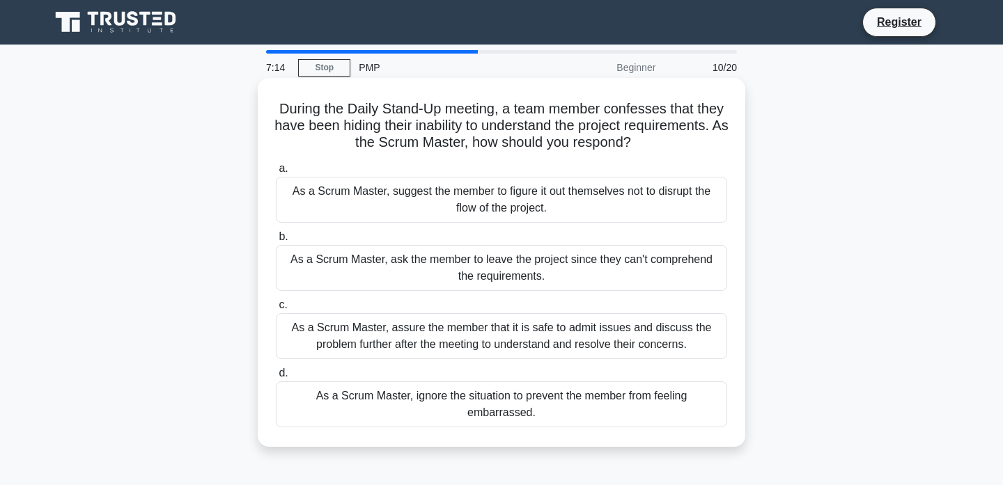
drag, startPoint x: 340, startPoint y: 142, endPoint x: 649, endPoint y: 142, distance: 309.2
click at [649, 142] on h5 "During the Daily Stand-Up meeting, a team member confesses that they have been …" at bounding box center [501, 126] width 454 height 52
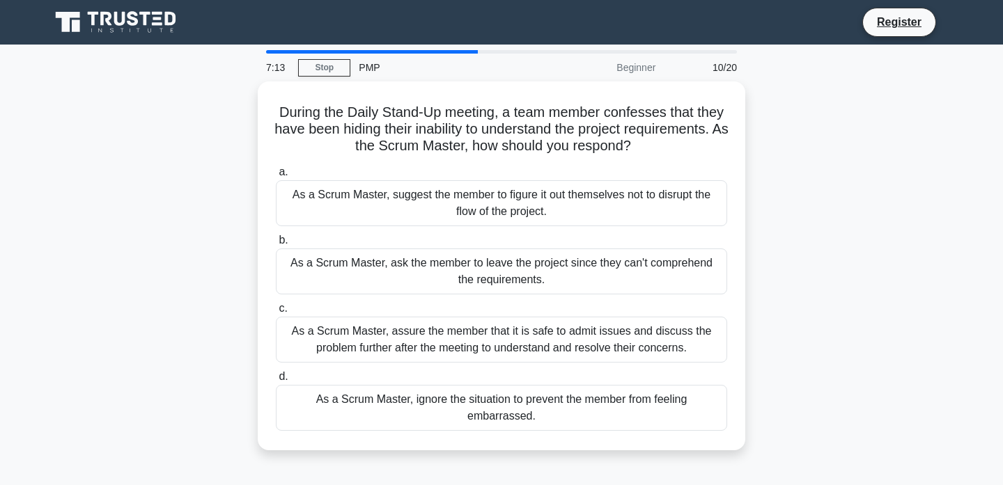
click at [640, 114] on div at bounding box center [640, 114] width 0 height 0
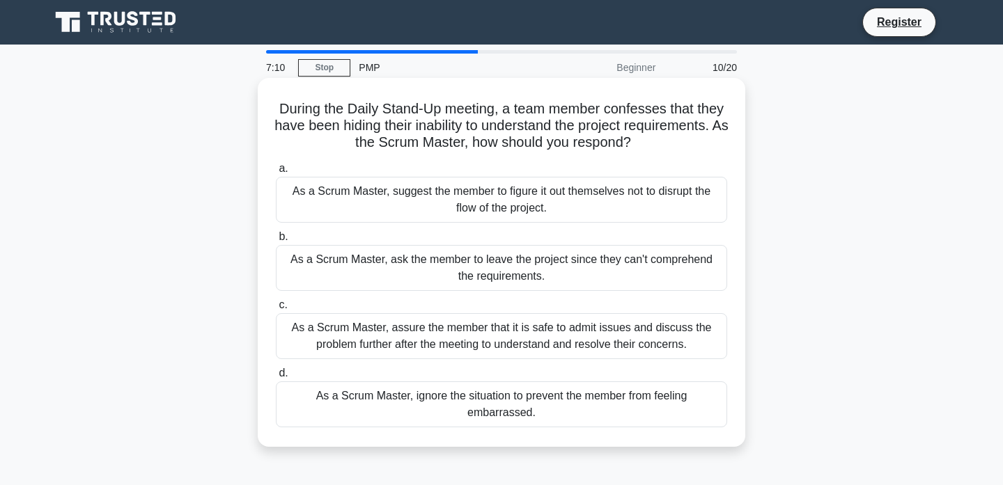
click at [636, 123] on h5 "During the Daily Stand-Up meeting, a team member confesses that they have been …" at bounding box center [501, 126] width 454 height 52
drag, startPoint x: 343, startPoint y: 146, endPoint x: 474, endPoint y: 143, distance: 131.6
click at [474, 143] on h5 "During the Daily Stand-Up meeting, a team member confesses that they have been …" at bounding box center [501, 126] width 454 height 52
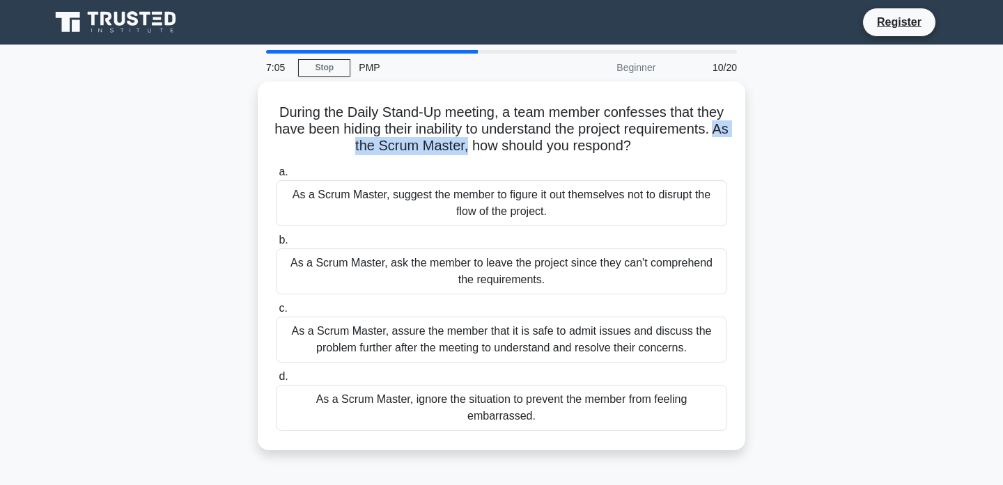
copy h5 "As the Scrum Master,"
click at [840, 189] on div "During the Daily Stand-Up meeting, a team member confesses that they have been …" at bounding box center [501, 274] width 919 height 386
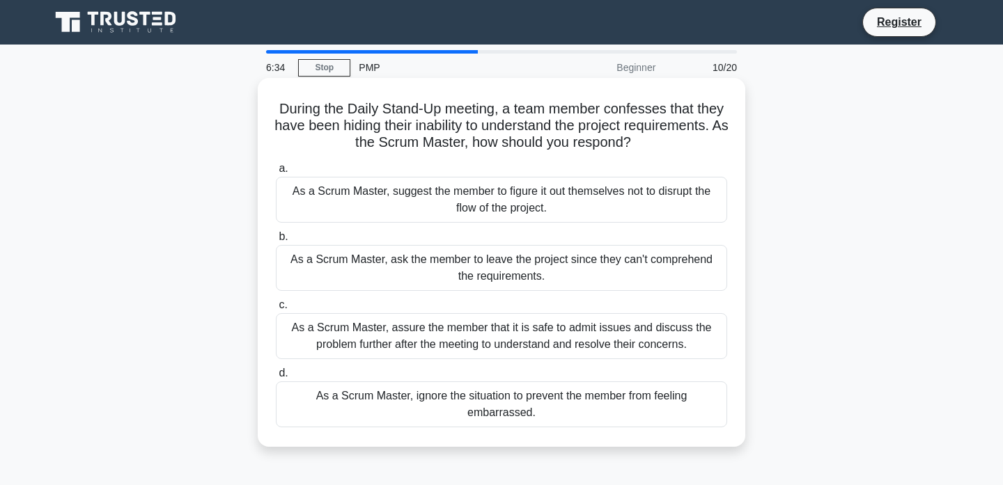
drag, startPoint x: 552, startPoint y: 208, endPoint x: 290, endPoint y: 191, distance: 262.4
click at [290, 191] on div "As a Scrum Master, suggest the member to figure it out themselves not to disrup…" at bounding box center [501, 200] width 451 height 46
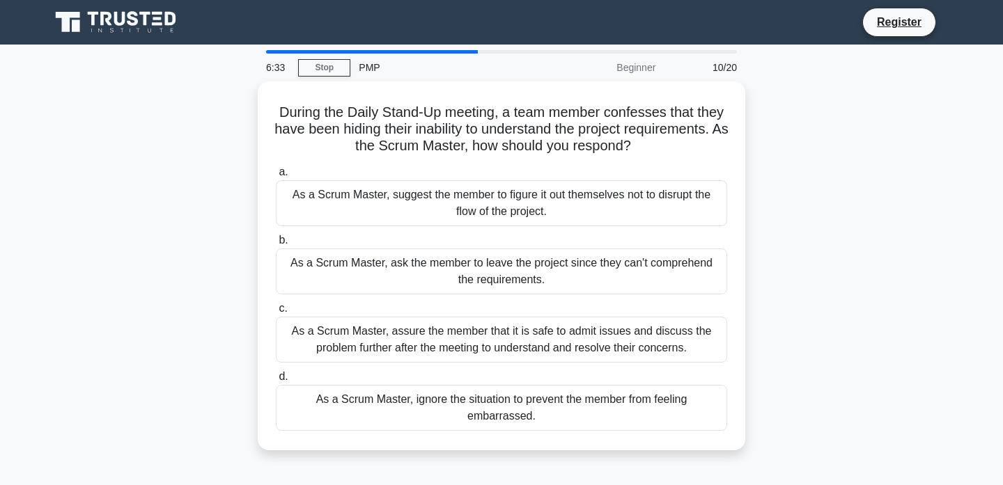
click at [281, 166] on div at bounding box center [281, 166] width 0 height 0
click at [850, 272] on div "During the Daily Stand-Up meeting, a team member confesses that they have been …" at bounding box center [501, 274] width 919 height 386
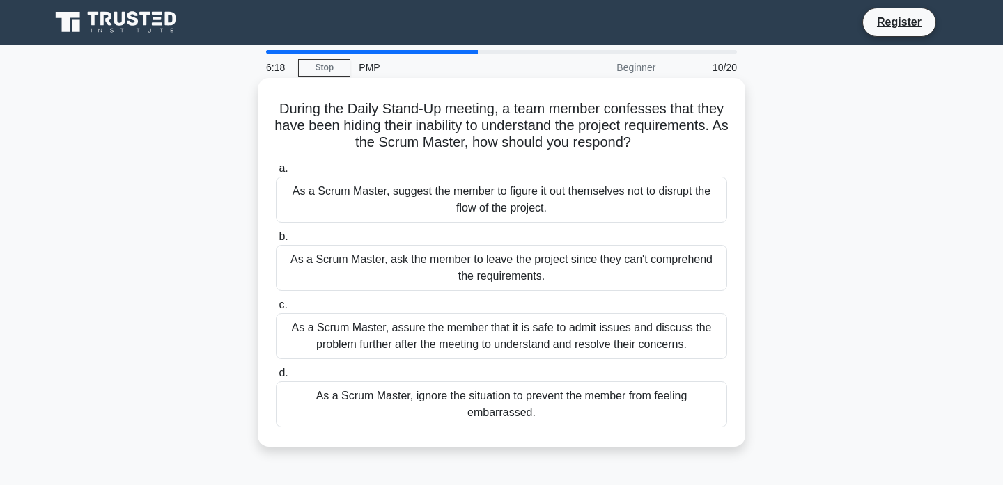
drag, startPoint x: 698, startPoint y: 343, endPoint x: 290, endPoint y: 332, distance: 407.5
click at [290, 332] on div "As a Scrum Master, assure the member that it is safe to admit issues and discus…" at bounding box center [501, 336] width 451 height 46
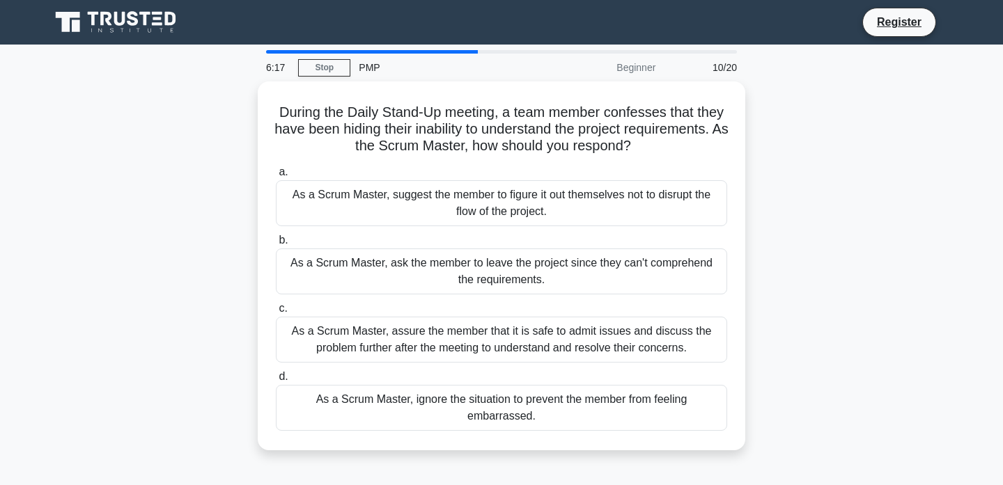
click at [281, 302] on div at bounding box center [281, 302] width 0 height 0
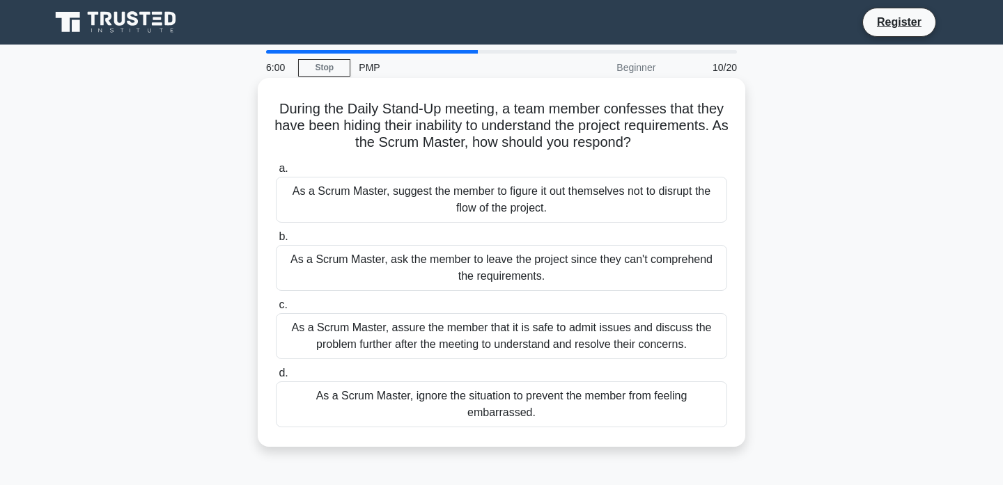
click at [258, 272] on div "During the Daily Stand-Up meeting, a team member confesses that they have been …" at bounding box center [501, 262] width 487 height 369
drag, startPoint x: 283, startPoint y: 262, endPoint x: 600, endPoint y: 274, distance: 317.1
click at [600, 274] on div "As a Scrum Master, ask the member to leave the project since they can't compreh…" at bounding box center [501, 268] width 451 height 46
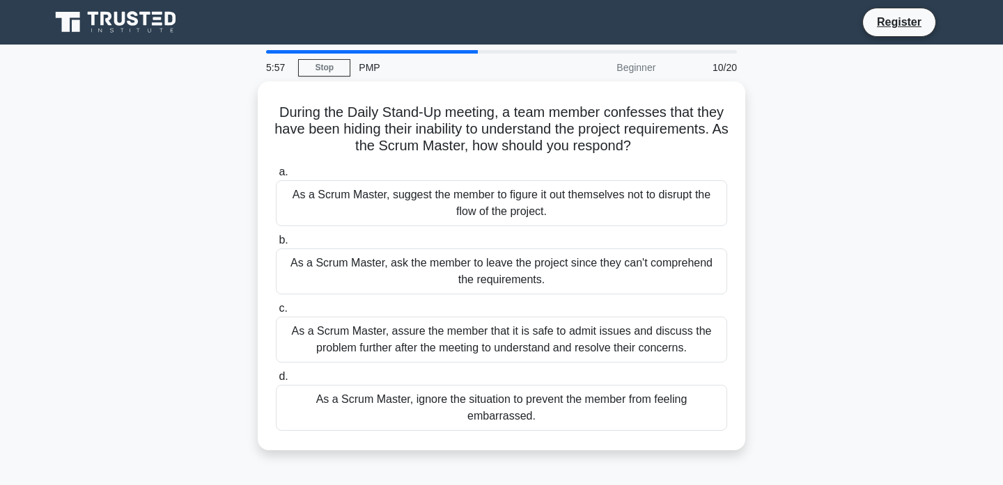
click at [591, 285] on div at bounding box center [591, 285] width 0 height 0
click at [837, 258] on div "During the Daily Stand-Up meeting, a team member confesses that they have been …" at bounding box center [501, 274] width 919 height 386
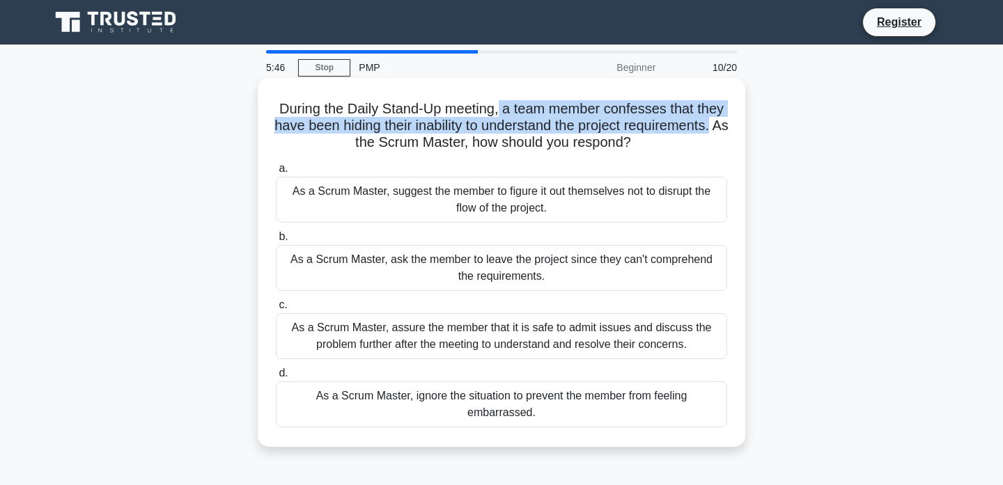
drag, startPoint x: 497, startPoint y: 105, endPoint x: 724, endPoint y: 126, distance: 228.0
click at [724, 126] on h5 "During the Daily Stand-Up meeting, a team member confesses that they have been …" at bounding box center [501, 126] width 454 height 52
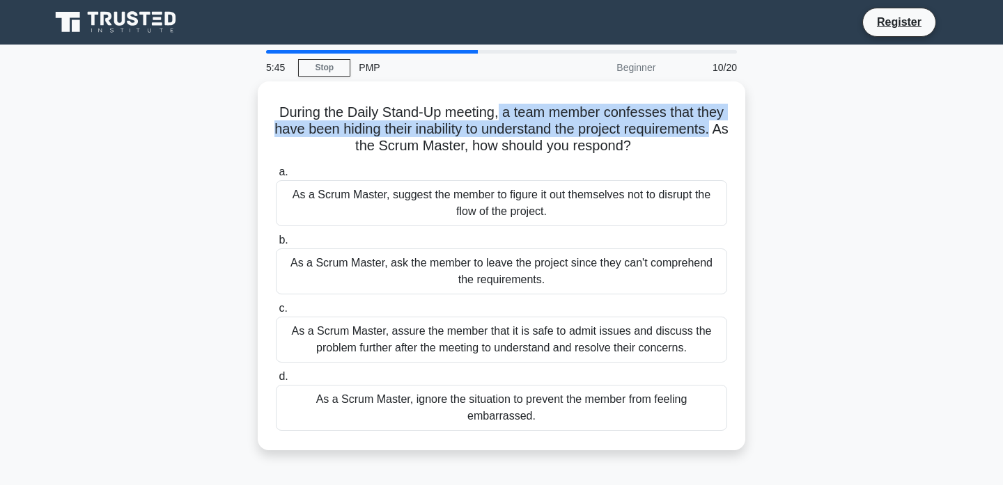
click at [715, 134] on div at bounding box center [715, 134] width 0 height 0
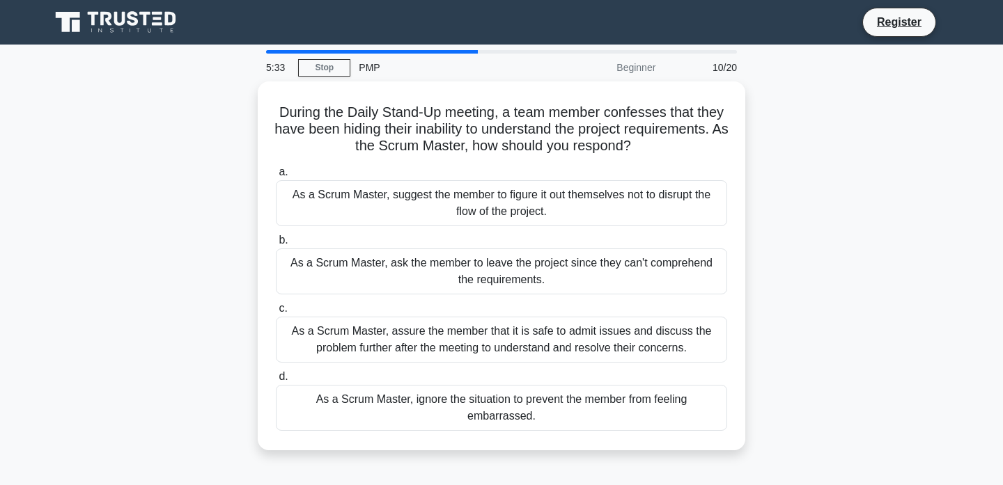
click at [923, 167] on div "During the Daily Stand-Up meeting, a team member confesses that they have been …" at bounding box center [501, 274] width 919 height 386
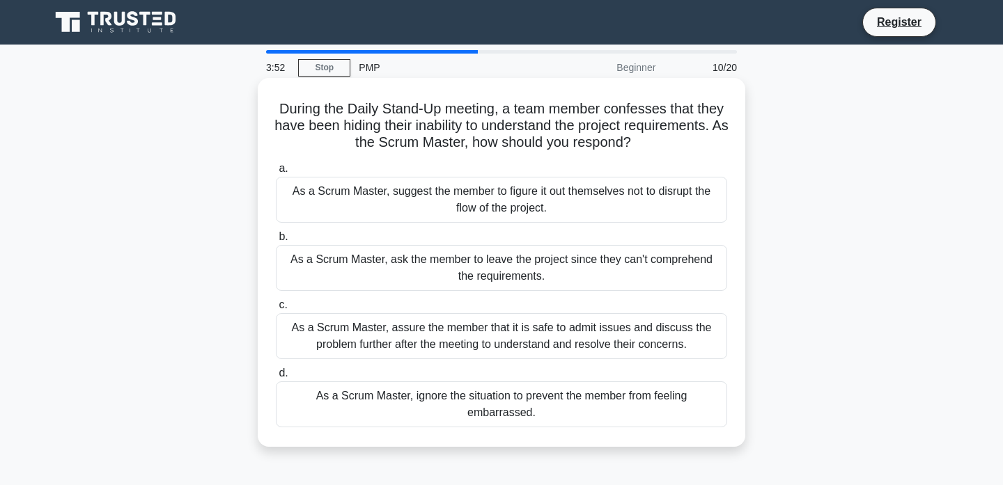
click at [303, 334] on div "As a Scrum Master, assure the member that it is safe to admit issues and discus…" at bounding box center [501, 336] width 451 height 46
click at [276, 310] on input "c. As a Scrum Master, assure the member that it is safe to admit issues and dis…" at bounding box center [276, 305] width 0 height 9
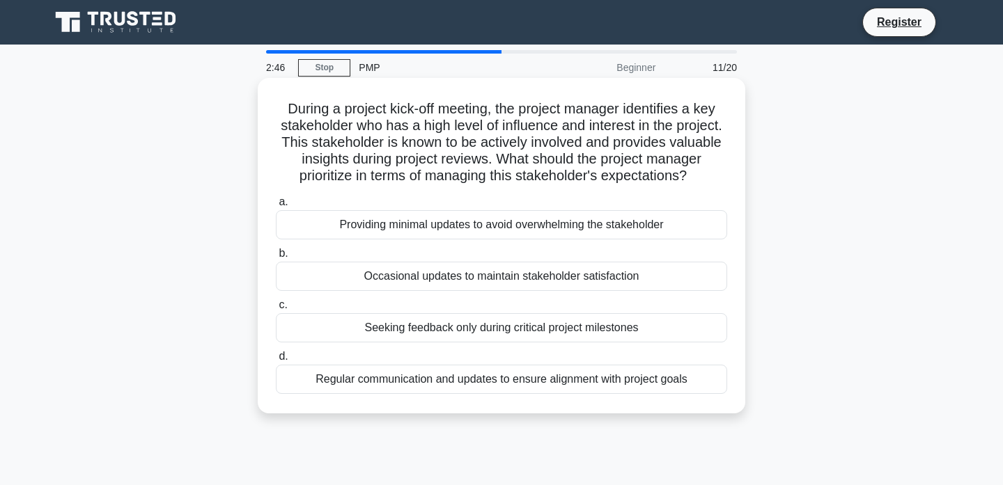
drag, startPoint x: 286, startPoint y: 111, endPoint x: 693, endPoint y: 180, distance: 413.2
click at [692, 180] on h5 "During a project kick-off meeting, the project manager identifies a key stakeho…" at bounding box center [501, 142] width 454 height 85
click at [655, 141] on h5 "During a project kick-off meeting, the project manager identifies a key stakeho…" at bounding box center [501, 142] width 454 height 85
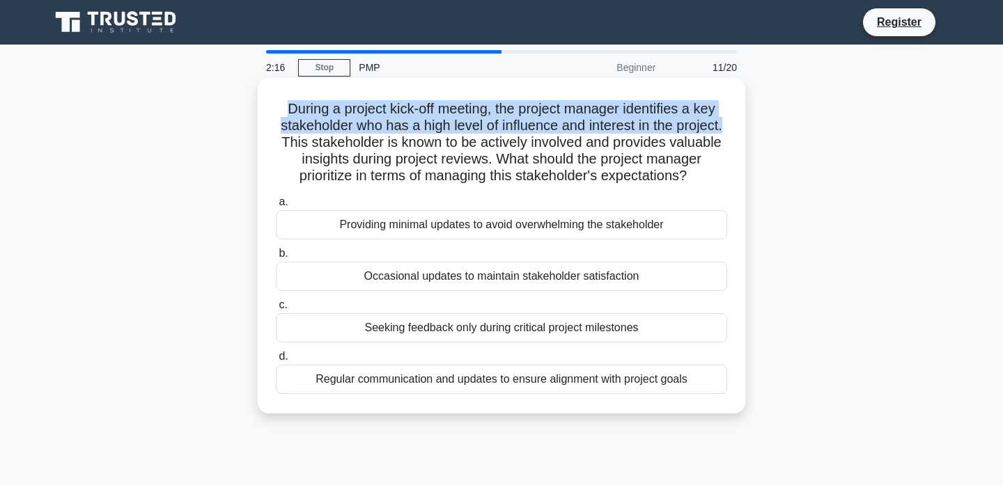
drag, startPoint x: 286, startPoint y: 108, endPoint x: 728, endPoint y: 125, distance: 443.2
click at [728, 125] on div "During a project kick-off meeting, the project manager identifies a key stakeho…" at bounding box center [501, 246] width 476 height 325
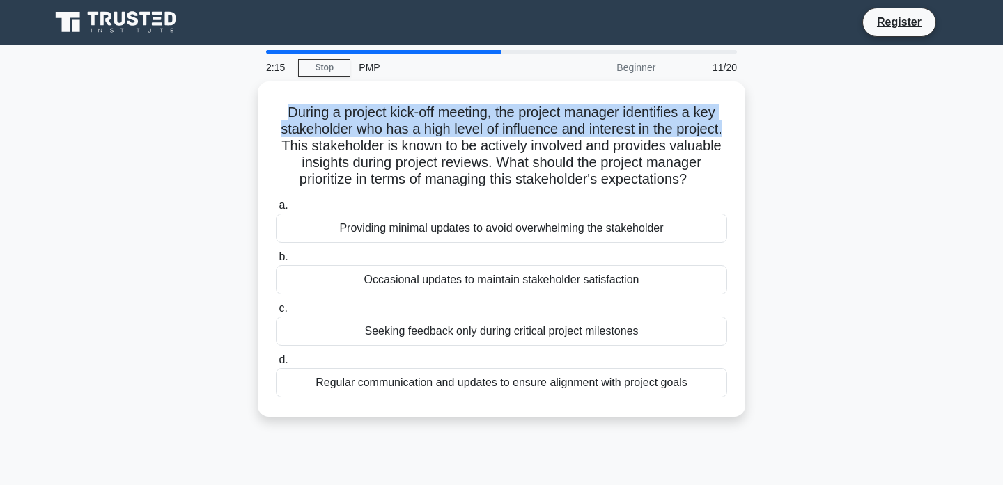
click at [719, 134] on div at bounding box center [719, 134] width 0 height 0
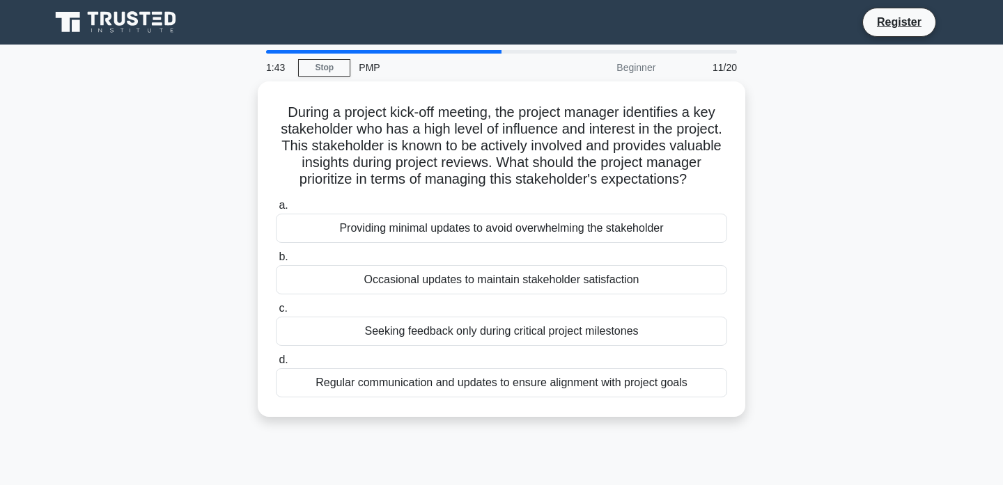
click at [726, 141] on h5 "During a project kick-off meeting, the project manager identifies a key stakeho…" at bounding box center [501, 146] width 454 height 85
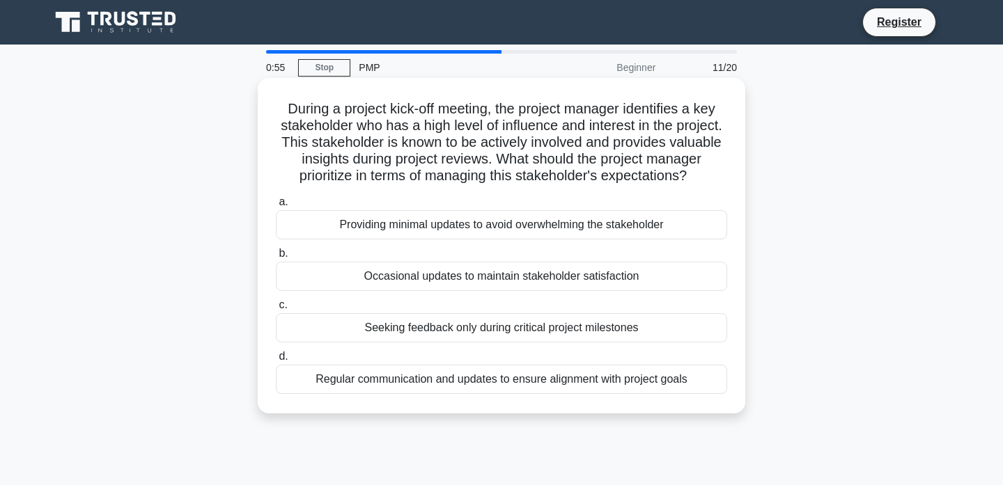
drag, startPoint x: 288, startPoint y: 105, endPoint x: 708, endPoint y: 175, distance: 425.1
click at [708, 175] on h5 "During a project kick-off meeting, the project manager identifies a key stakeho…" at bounding box center [501, 142] width 454 height 85
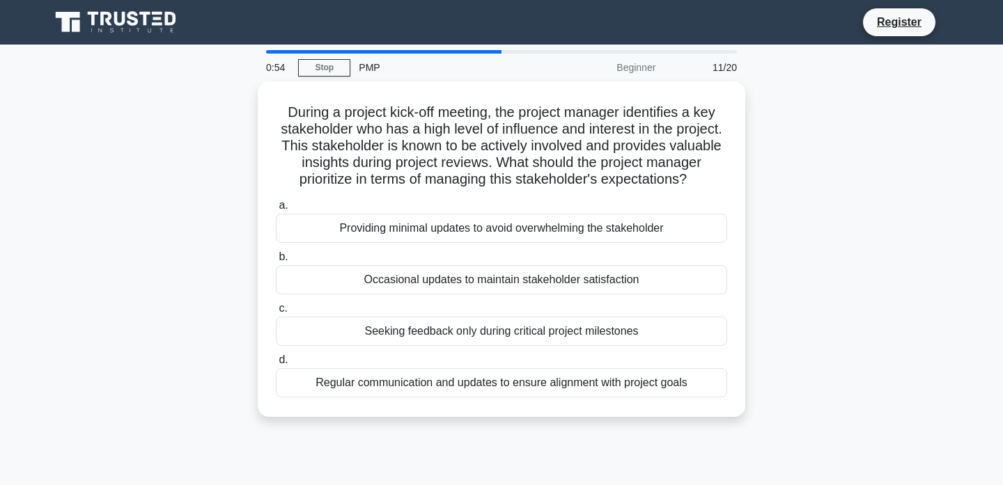
click at [689, 184] on div at bounding box center [689, 184] width 0 height 0
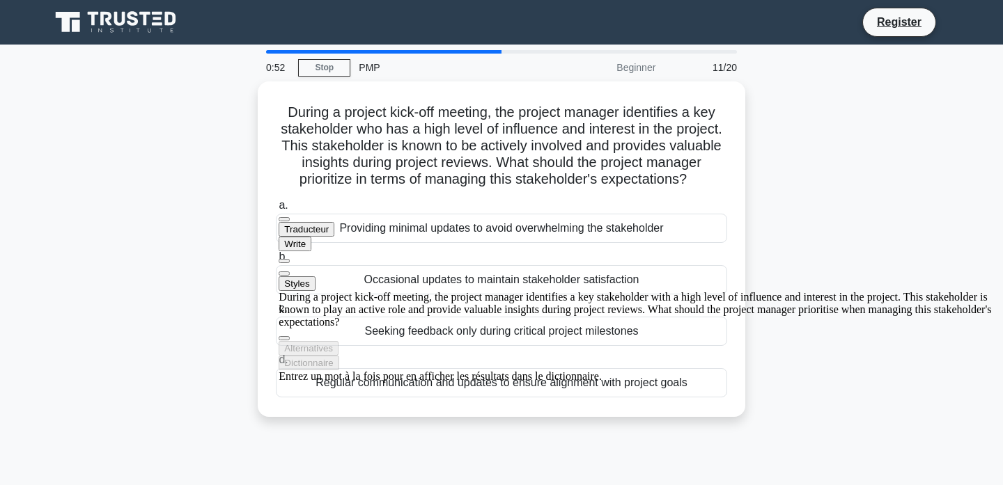
click at [334, 222] on button "Traducteur" at bounding box center [307, 229] width 56 height 15
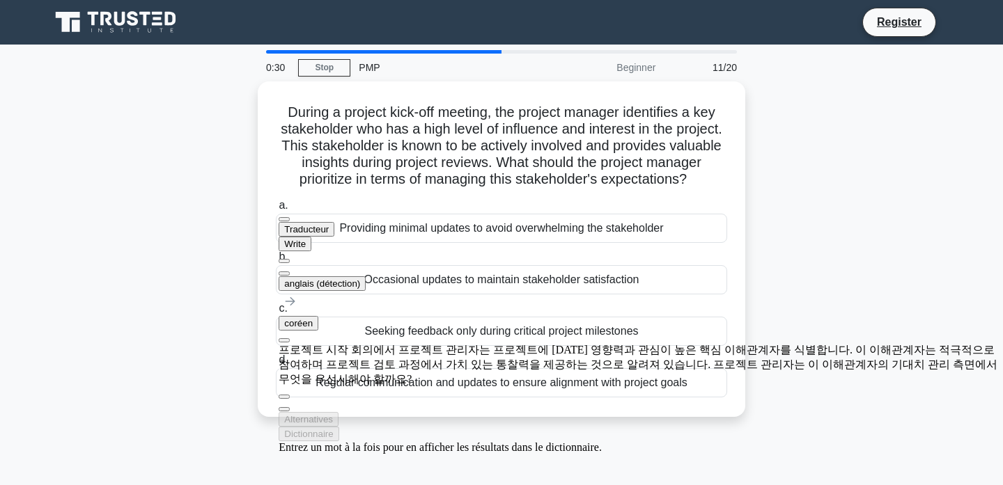
click at [845, 219] on div "During a project kick-off meeting, the project manager identifies a key stakeho…" at bounding box center [501, 257] width 919 height 352
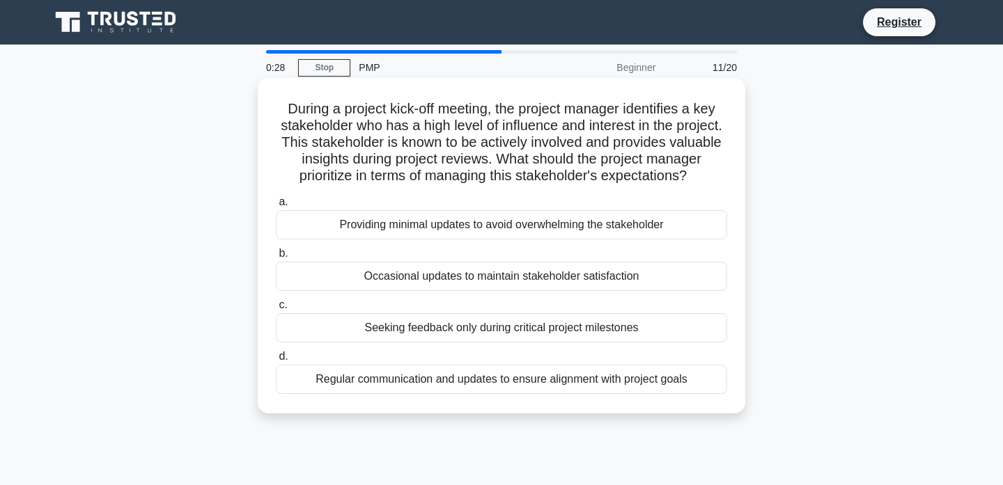
drag, startPoint x: 306, startPoint y: 382, endPoint x: 727, endPoint y: 382, distance: 420.6
click at [727, 382] on div "d. Regular communication and updates to ensure alignment with project goals" at bounding box center [501, 371] width 468 height 46
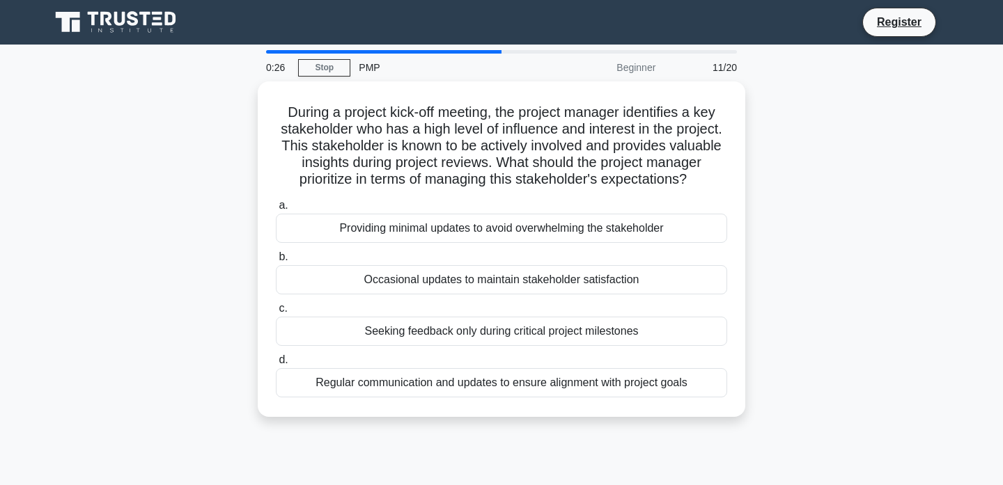
click at [718, 388] on div at bounding box center [718, 388] width 0 height 0
click at [770, 375] on div "During a project kick-off meeting, the project manager identifies a key stakeho…" at bounding box center [501, 257] width 919 height 352
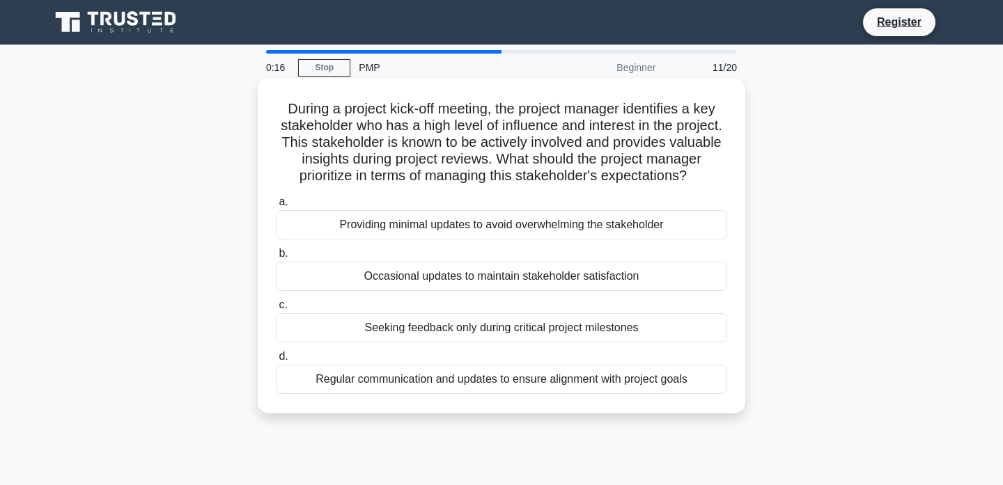
drag, startPoint x: 336, startPoint y: 228, endPoint x: 692, endPoint y: 222, distance: 355.9
click at [692, 222] on div "Providing minimal updates to avoid overwhelming the stakeholder" at bounding box center [501, 224] width 451 height 29
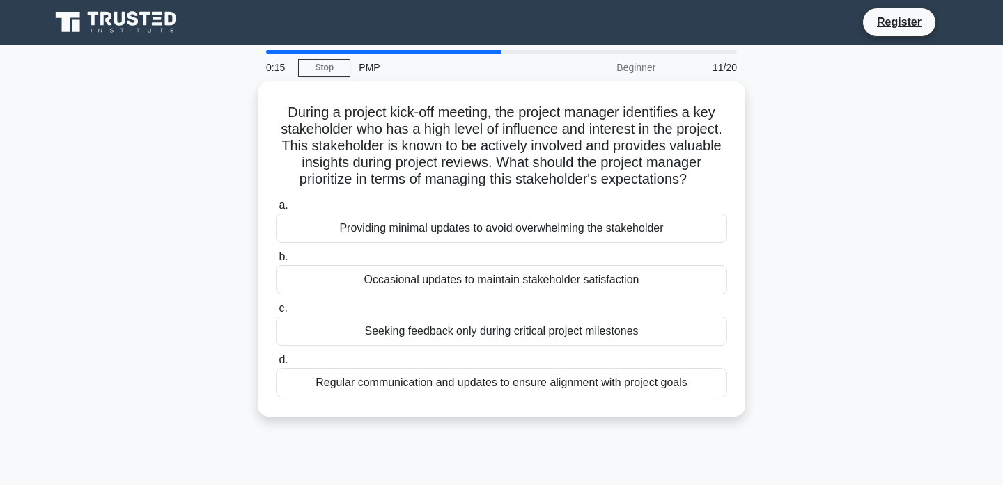
click at [683, 199] on div at bounding box center [683, 199] width 0 height 0
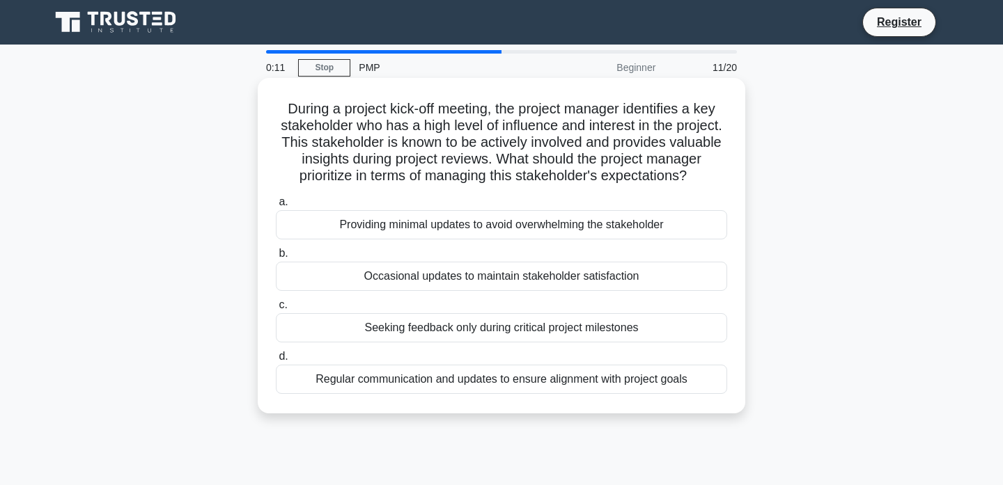
click at [688, 180] on h5 "During a project kick-off meeting, the project manager identifies a key stakeho…" at bounding box center [501, 142] width 454 height 85
click at [570, 386] on div "Regular communication and updates to ensure alignment with project goals" at bounding box center [501, 379] width 451 height 29
click at [276, 361] on input "d. Regular communication and updates to ensure alignment with project goals" at bounding box center [276, 356] width 0 height 9
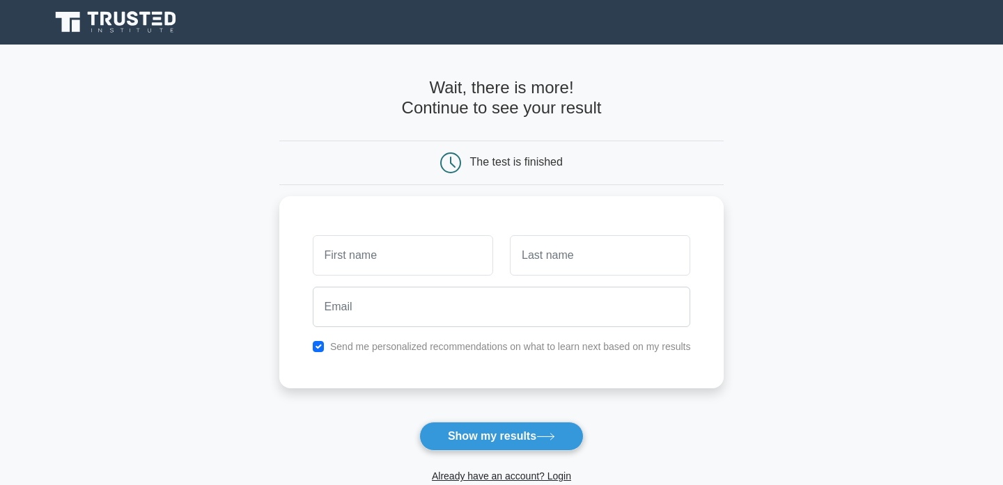
type input "ㅇ"
type input "Dayeong"
type input "KIM"
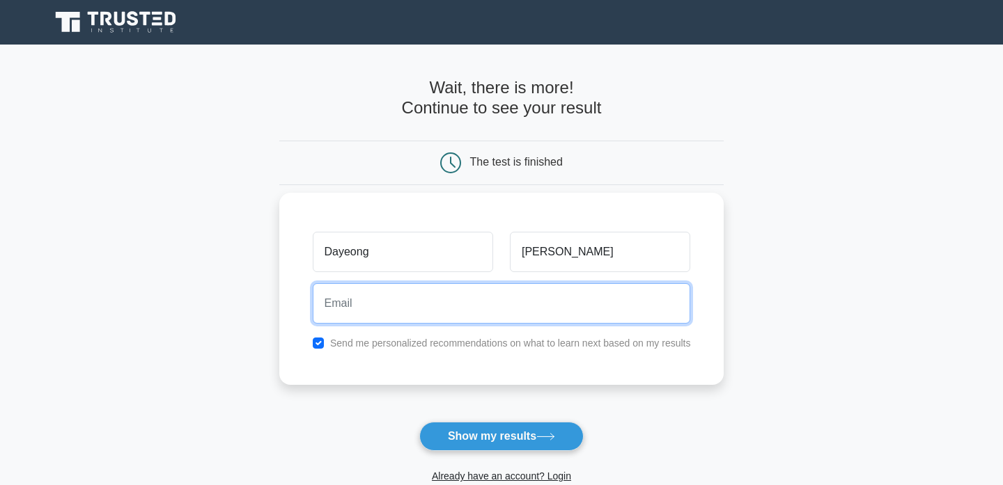
click at [501, 309] on input "email" at bounding box center [502, 303] width 378 height 40
type input "dyeong1044@gmail.com"
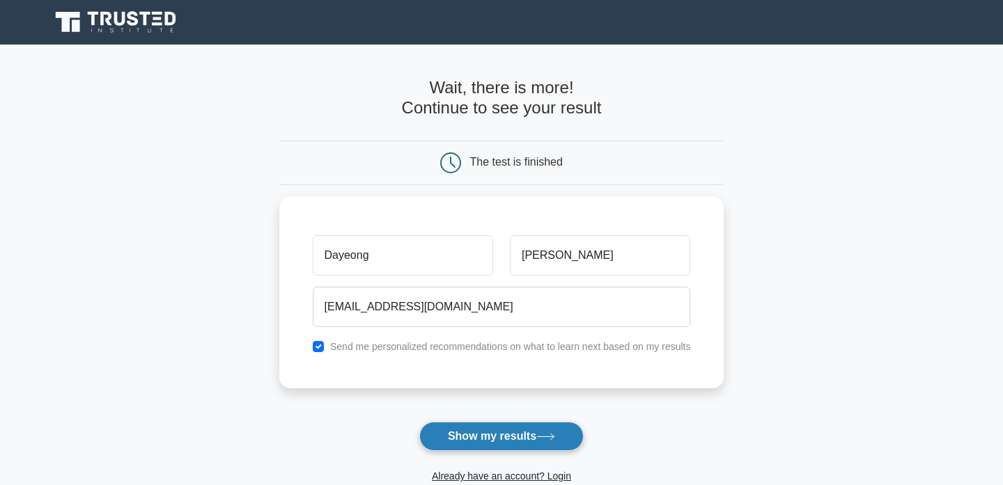
click at [495, 430] on button "Show my results" at bounding box center [501, 436] width 164 height 29
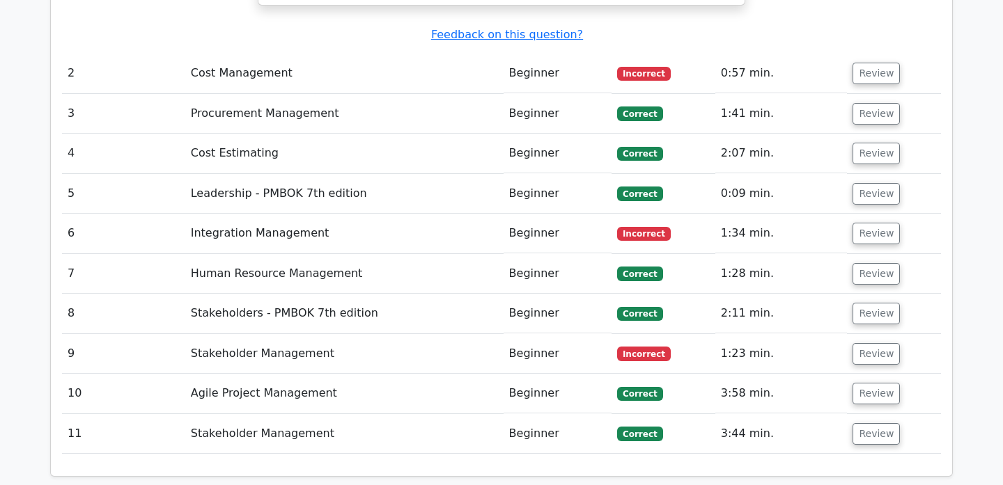
scroll to position [1887, 0]
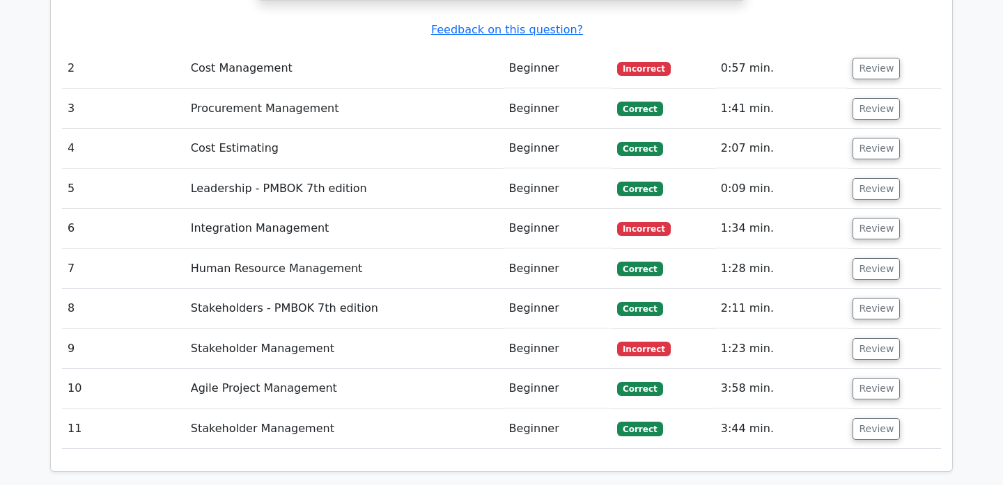
click at [354, 329] on td "Stakeholder Management" at bounding box center [344, 349] width 318 height 40
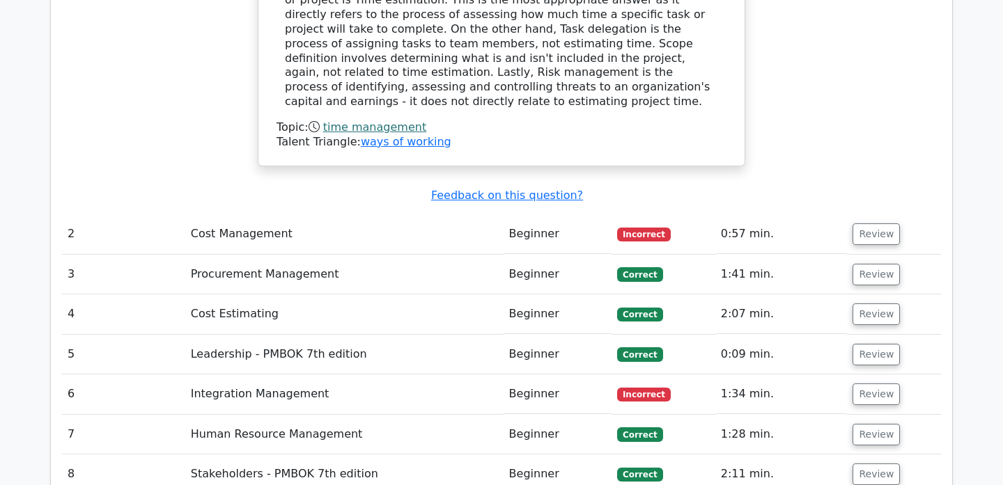
scroll to position [1724, 0]
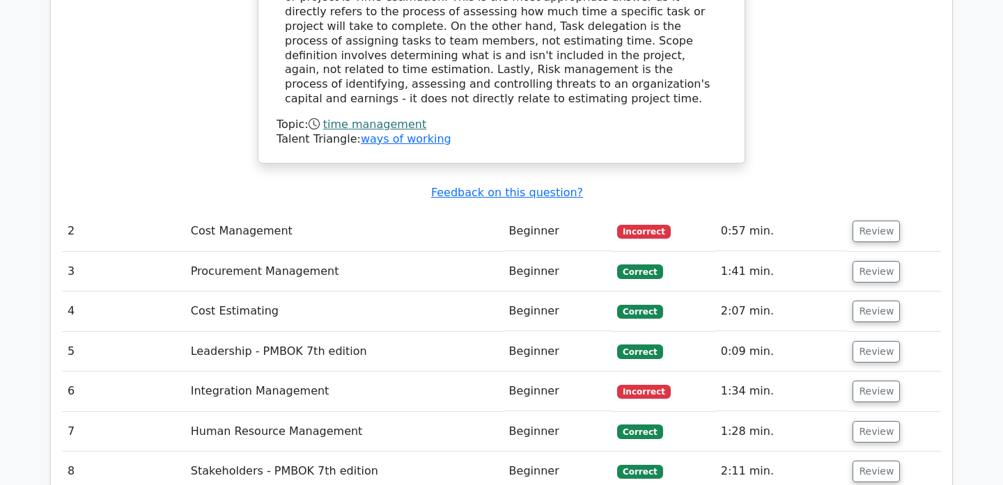
click at [618, 212] on td "Incorrect" at bounding box center [663, 232] width 104 height 40
click at [648, 225] on span "Incorrect" at bounding box center [644, 232] width 54 height 14
click at [869, 221] on button "Review" at bounding box center [875, 232] width 47 height 22
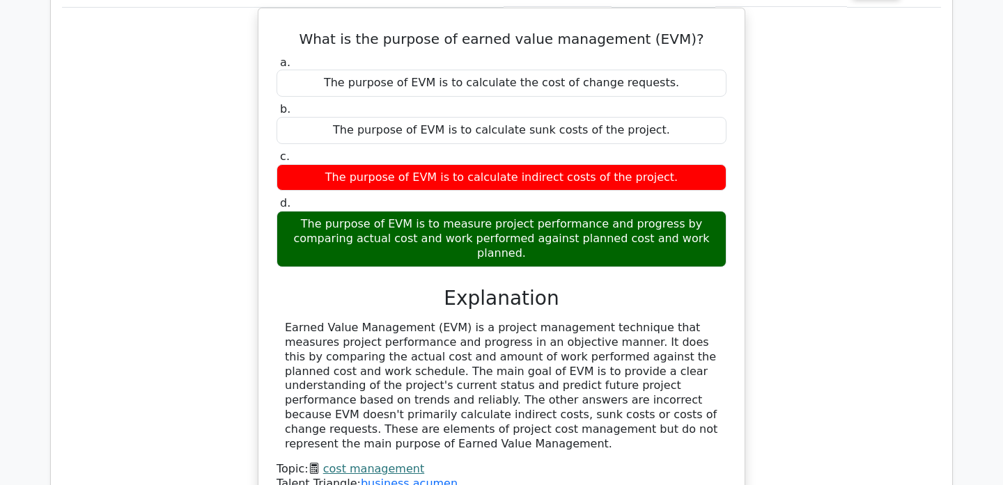
scroll to position [1969, 0]
